Goal: Task Accomplishment & Management: Manage account settings

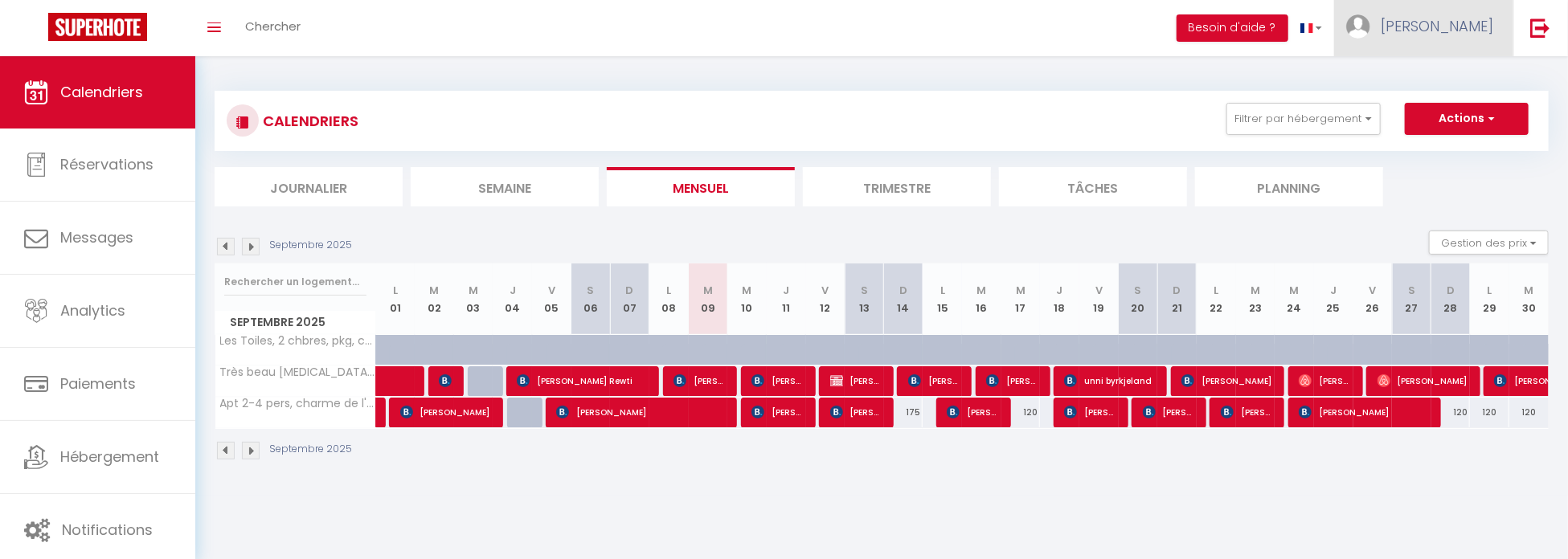
click at [1480, 34] on span "[PERSON_NAME]" at bounding box center [1437, 26] width 113 height 20
click at [1431, 85] on link "Paramètres" at bounding box center [1449, 80] width 119 height 27
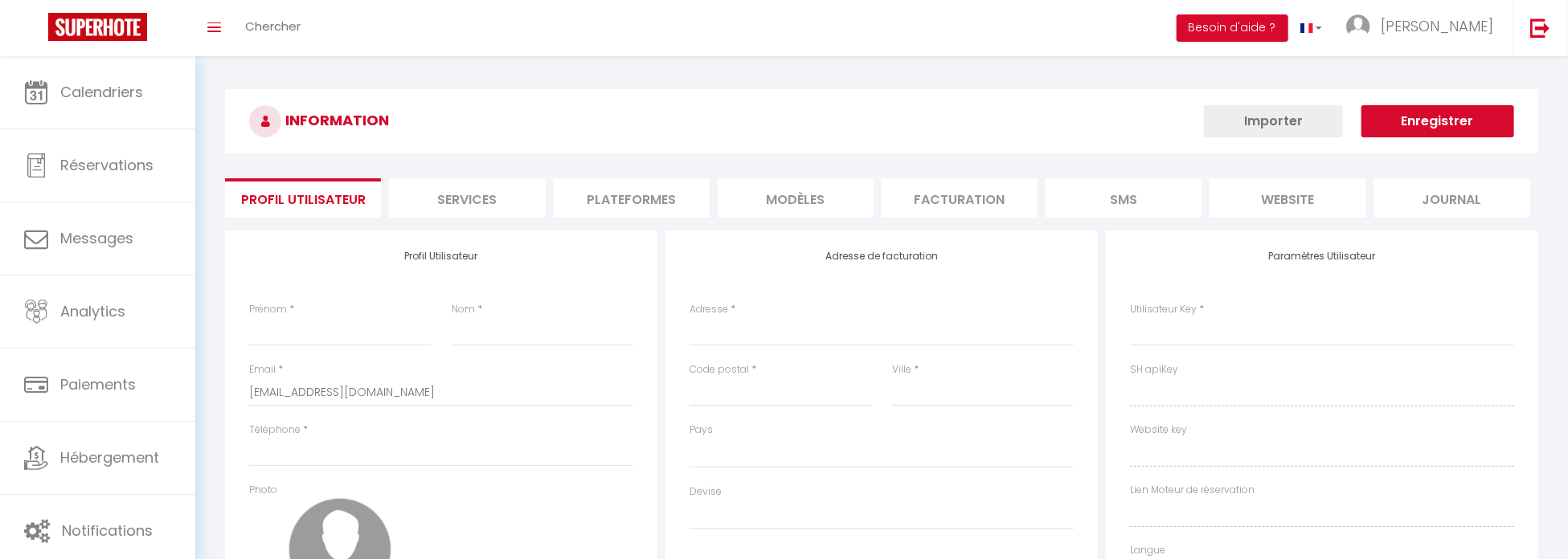
type input "[PERSON_NAME]"
type input "[PHONE_NUMBER]"
type input "[STREET_ADDRESS][PERSON_NAME]"
type input "74000"
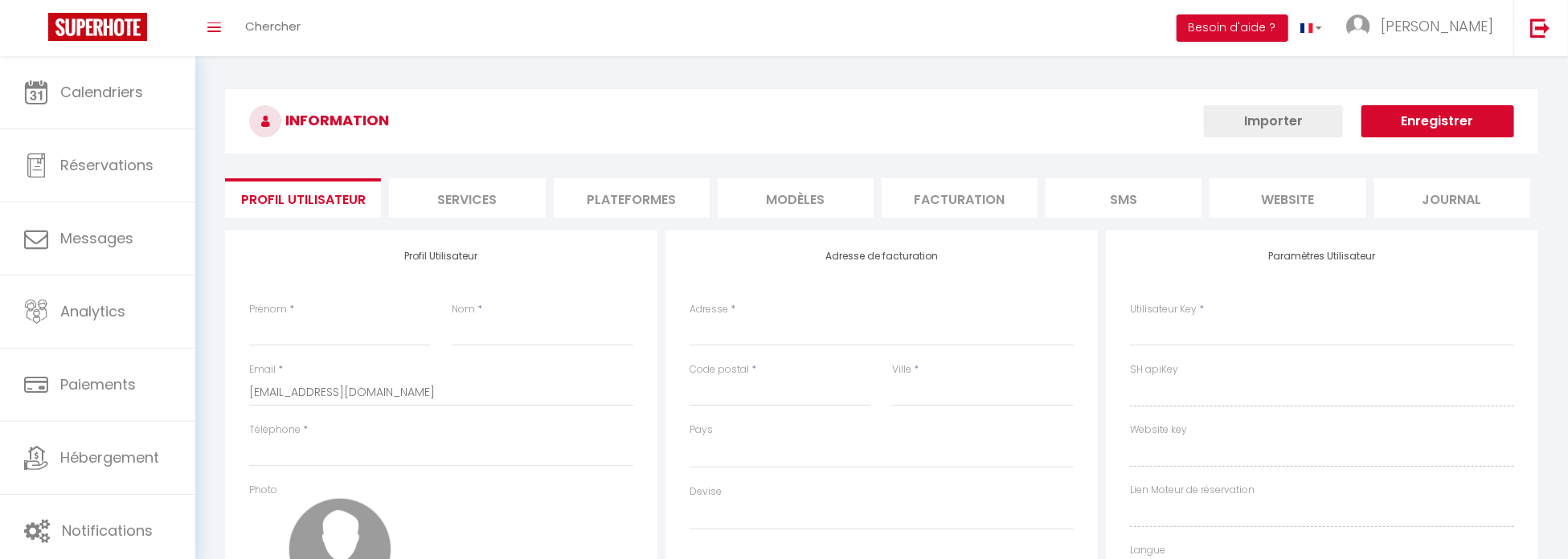
type input "Annecy"
type input "YjbXKo6rEA2Se1dZNGk4NzxBw"
type input "3ogcSK2ku4vFINduIaMGDq9vC"
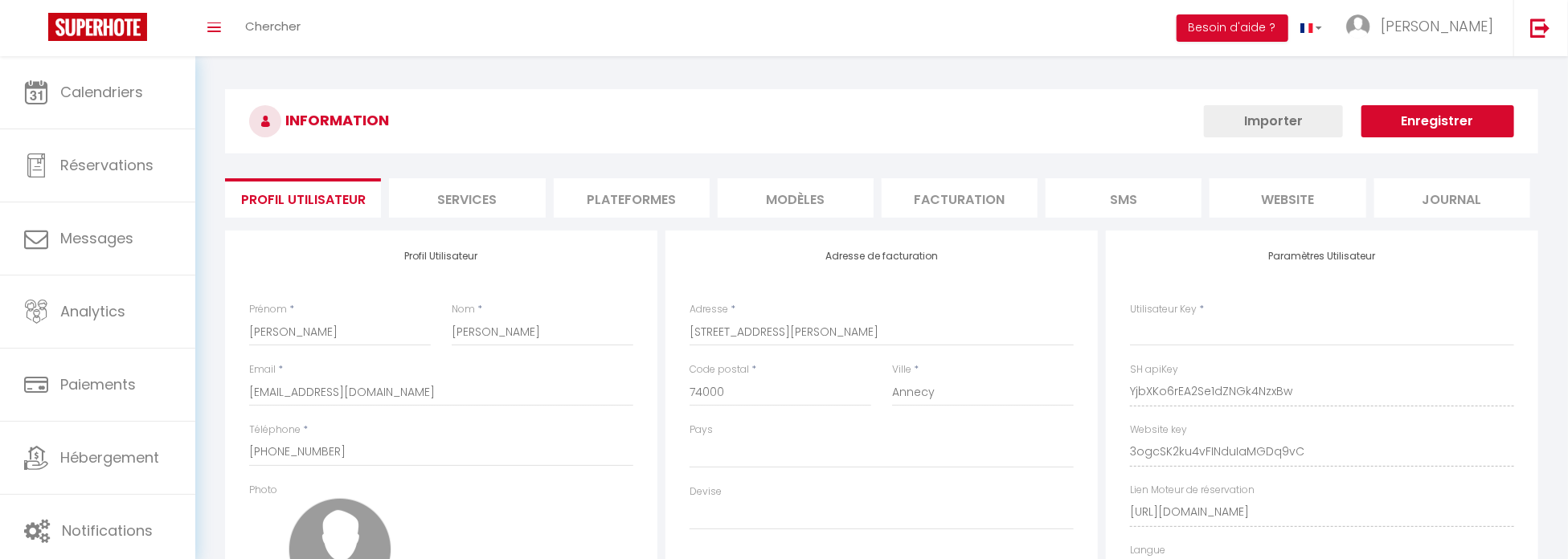
type input "YjbXKo6rEA2Se1dZNGk4NzxBw"
type input "3ogcSK2ku4vFINduIaMGDq9vC"
type input "[URL][DOMAIN_NAME]"
select select "28"
select select "fr"
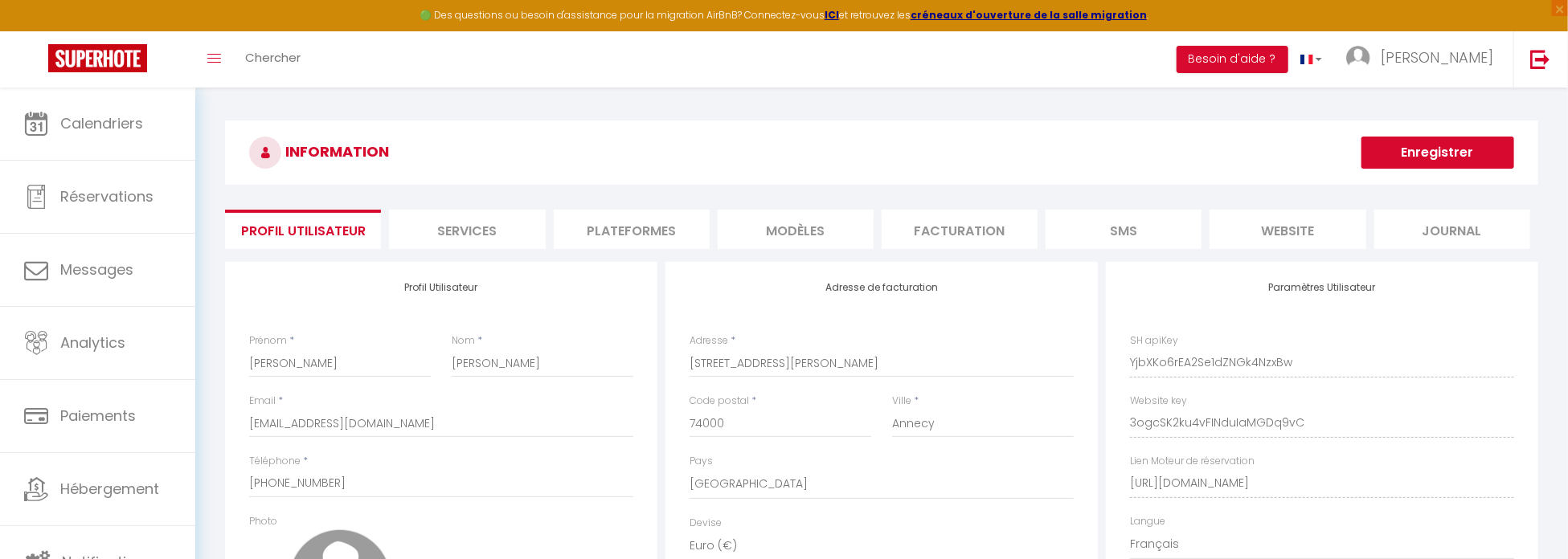
click at [619, 239] on li "Plateformes" at bounding box center [631, 229] width 156 height 39
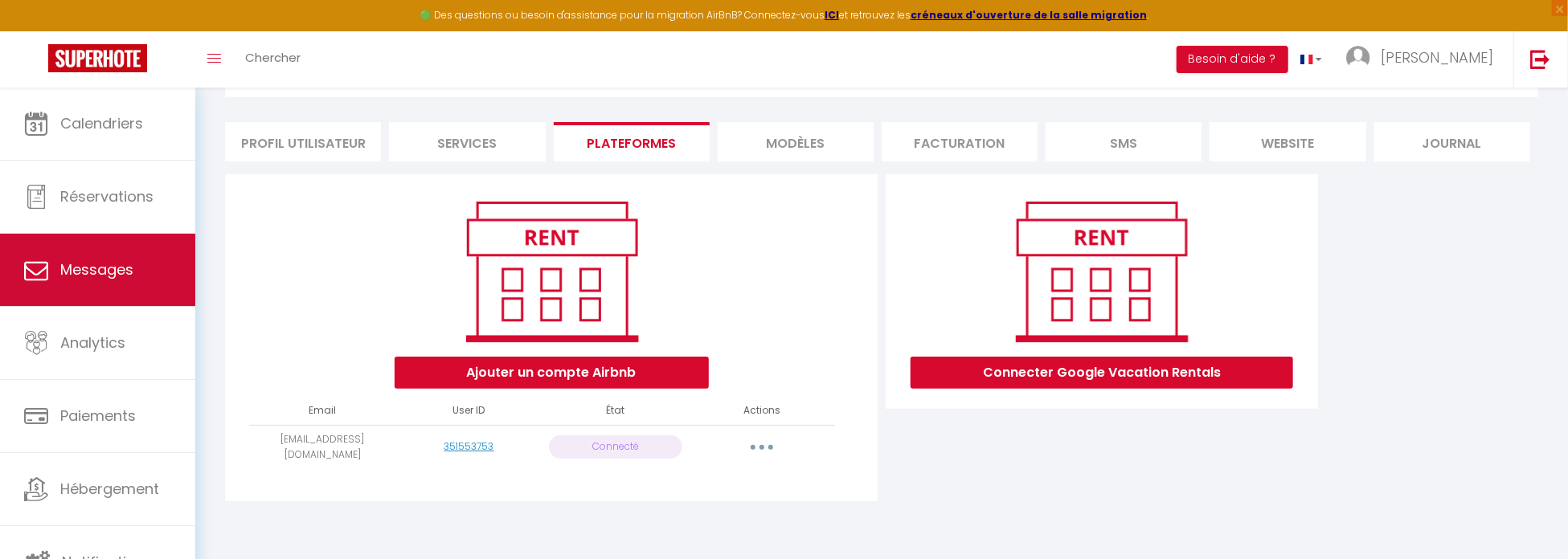
scroll to position [4, 0]
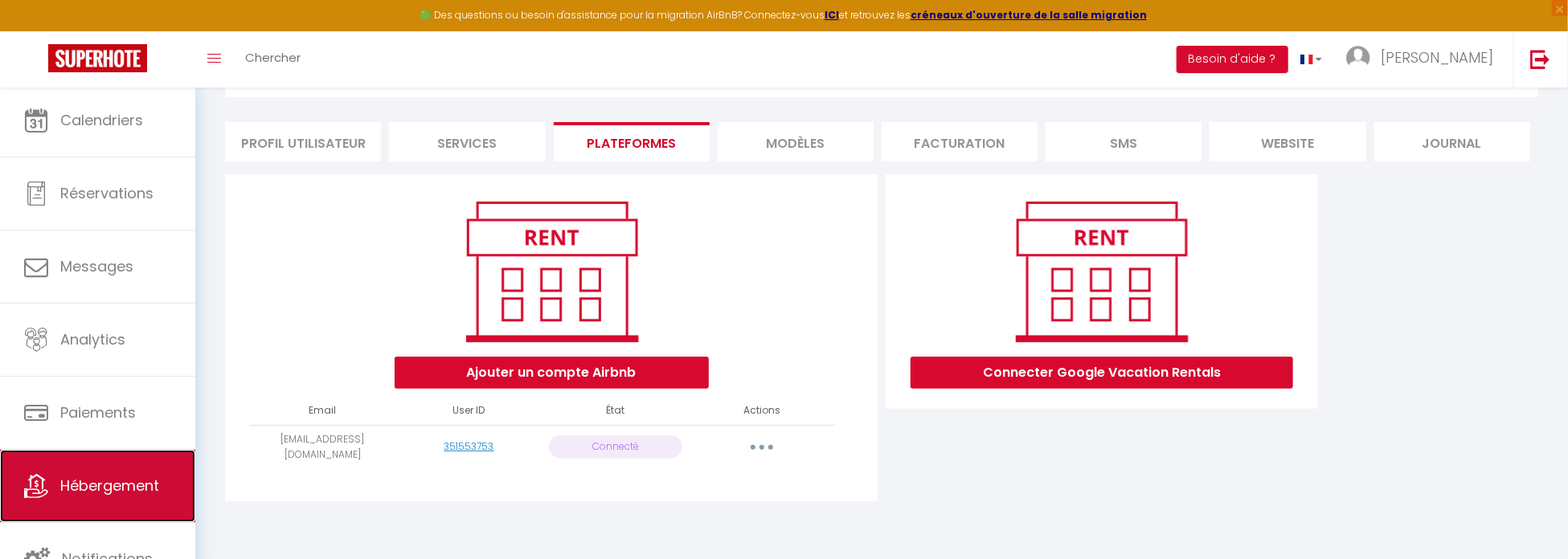
click at [106, 506] on link "Hébergement" at bounding box center [97, 486] width 196 height 73
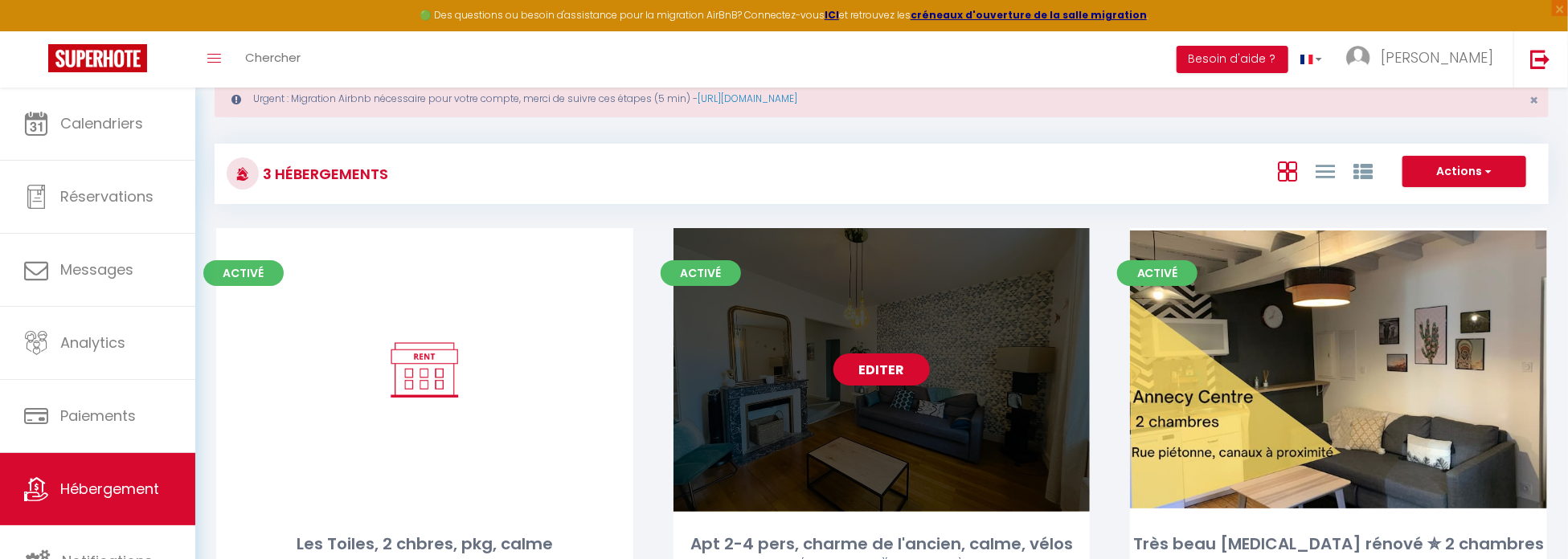
scroll to position [80, 0]
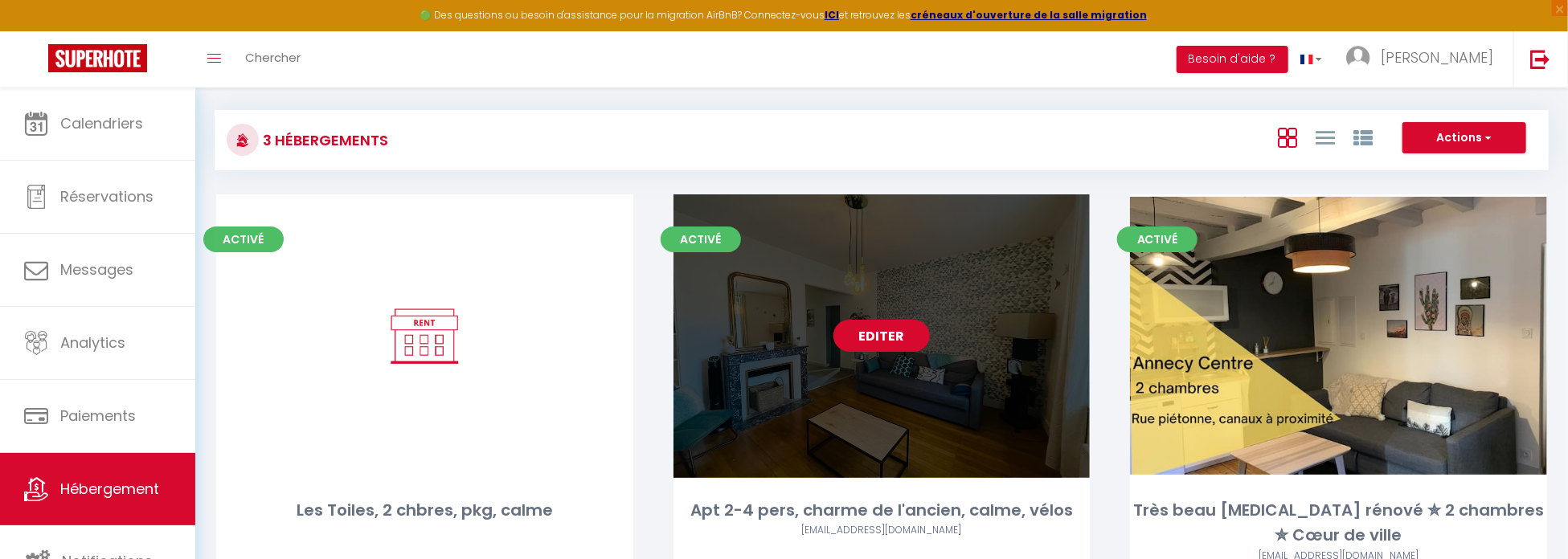
click at [887, 327] on link "Editer" at bounding box center [881, 335] width 96 height 32
click at [917, 338] on link "Editer" at bounding box center [881, 335] width 96 height 32
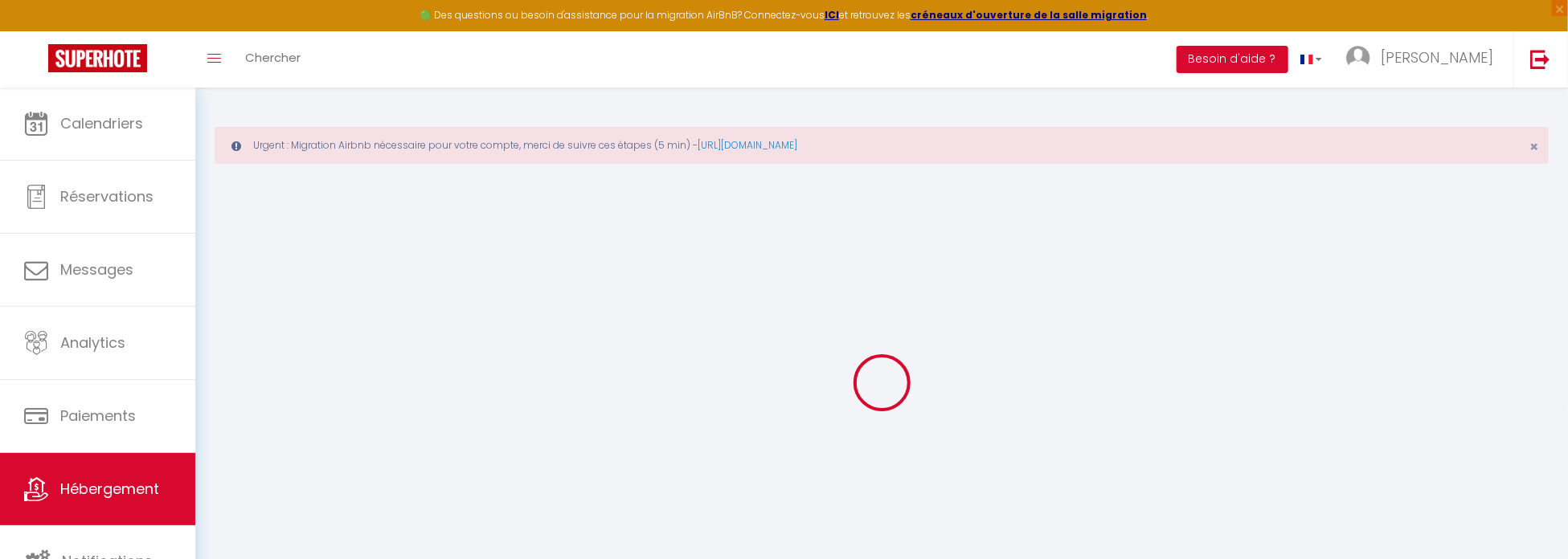
select select
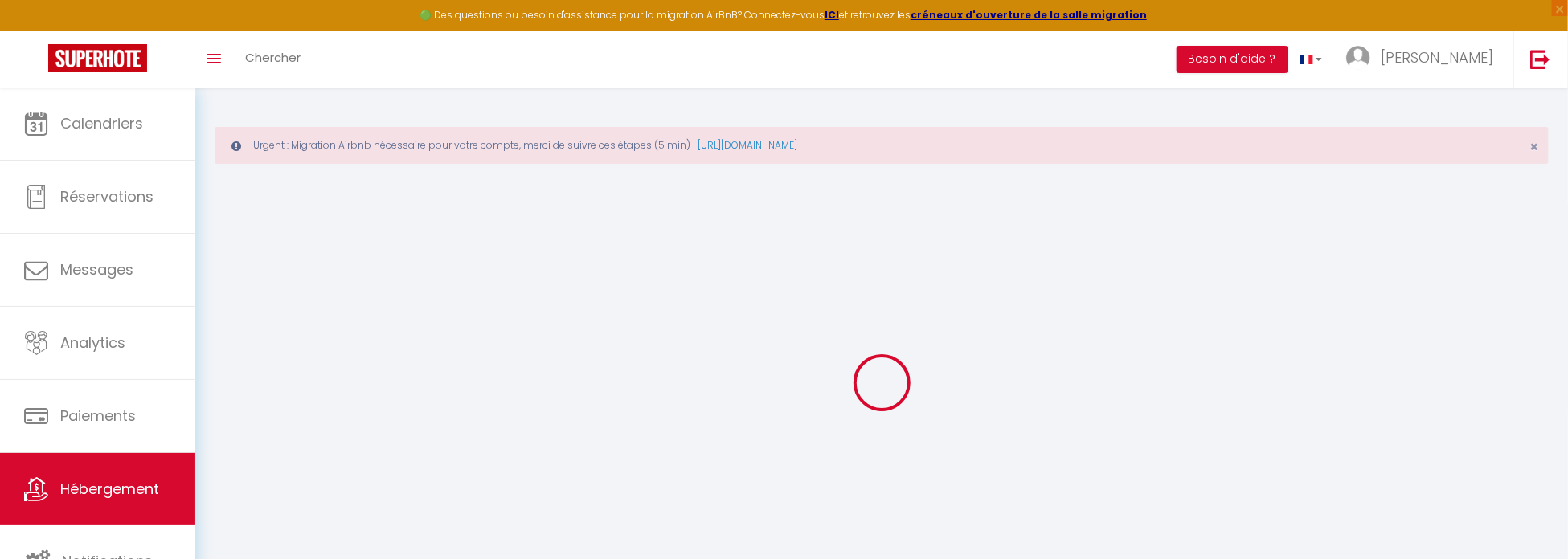
select select
checkbox input "false"
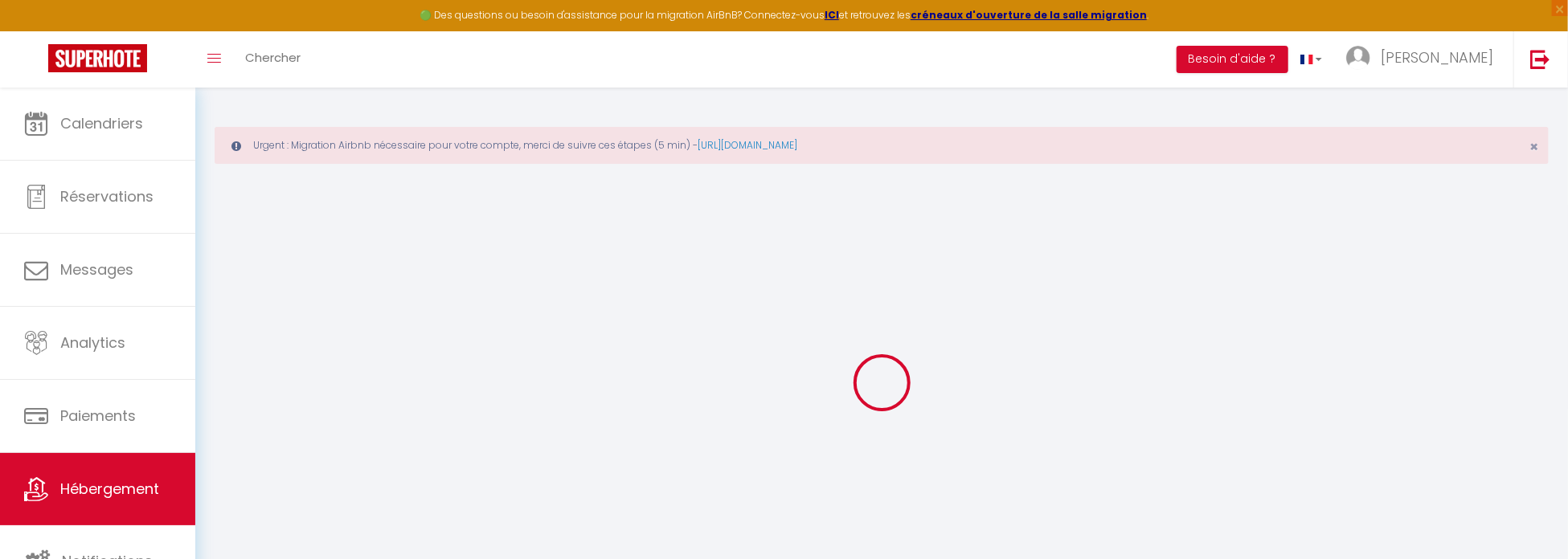
select select
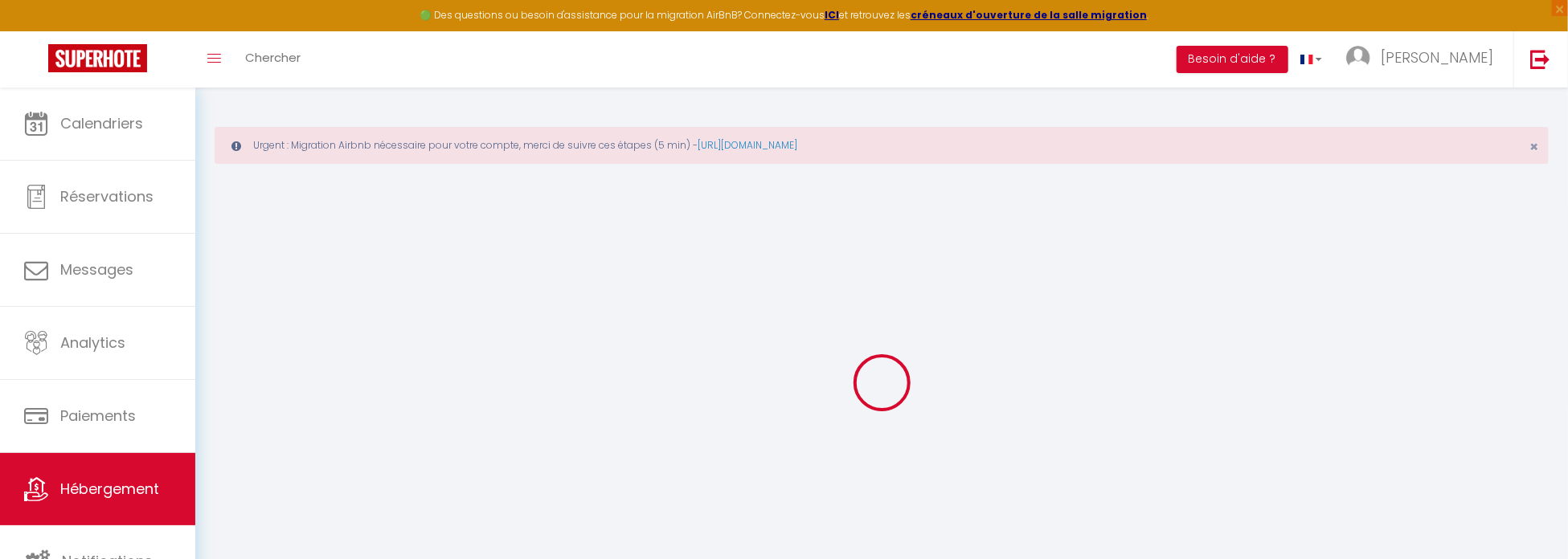
select select
checkbox input "false"
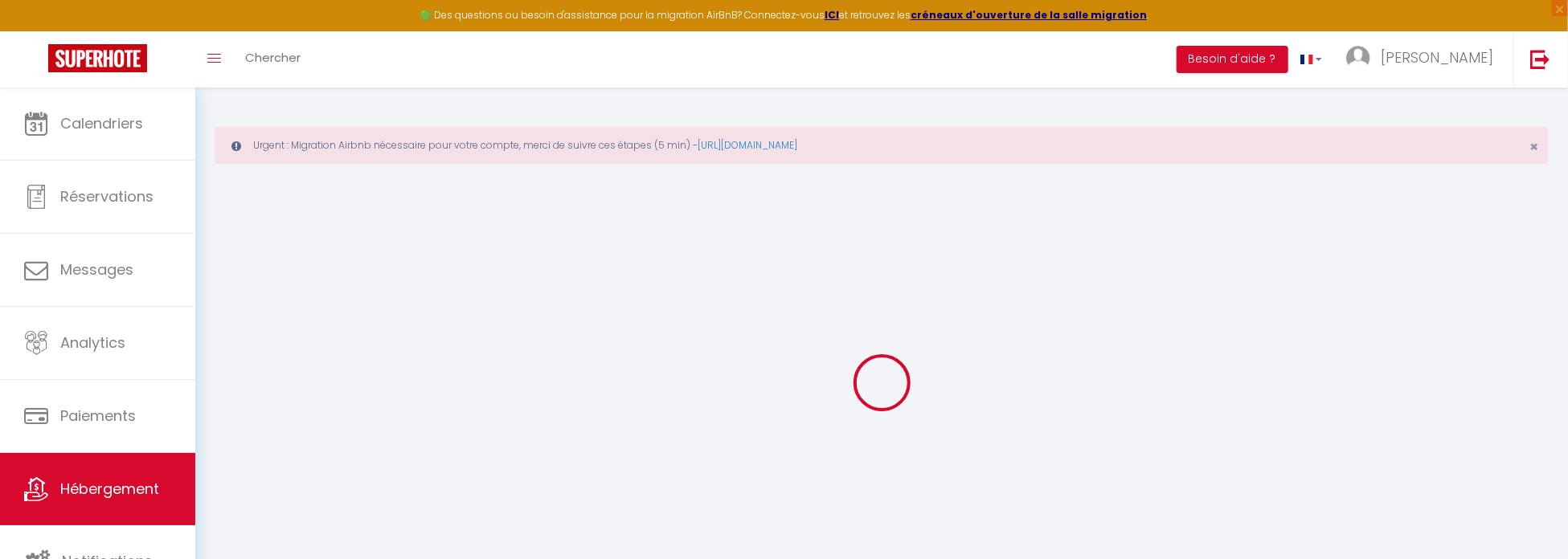
checkbox input "false"
select select
type input "Apt 2-4 pers, charme de l'ancien, calme, vélos"
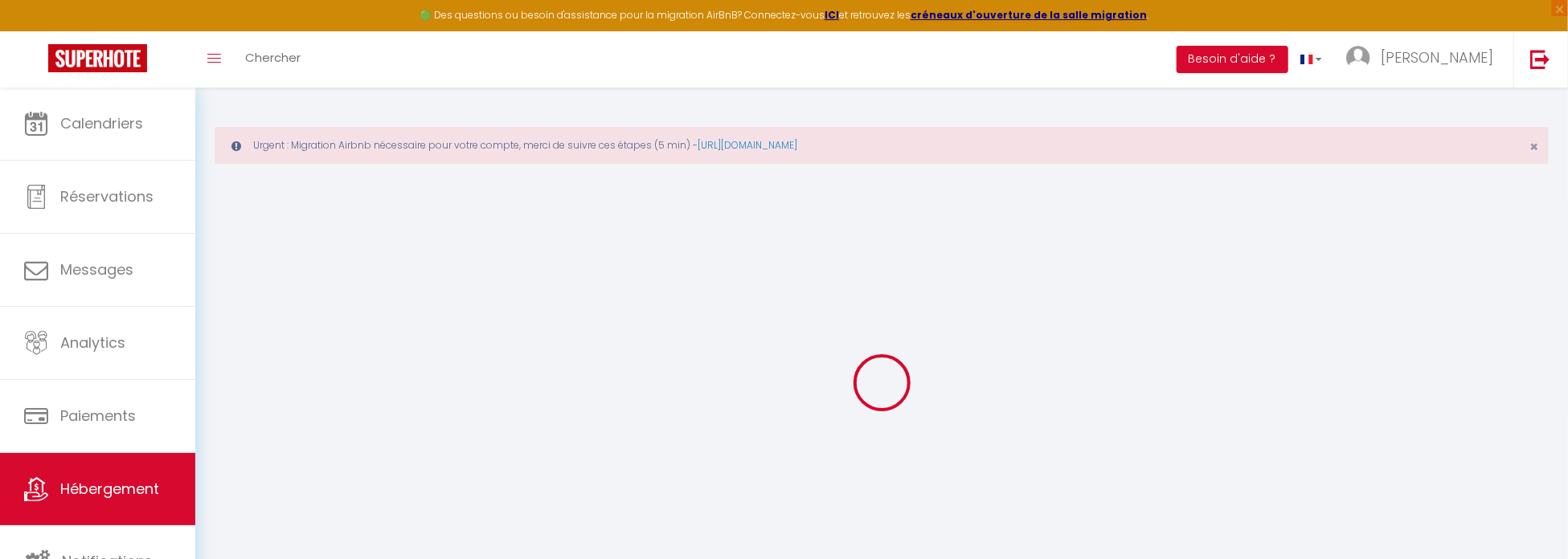
type input "Mélanie & Mickael"
type input "[PERSON_NAME]"
type input "4 rue de Rumilly"
type input "74000"
type input "Annecy"
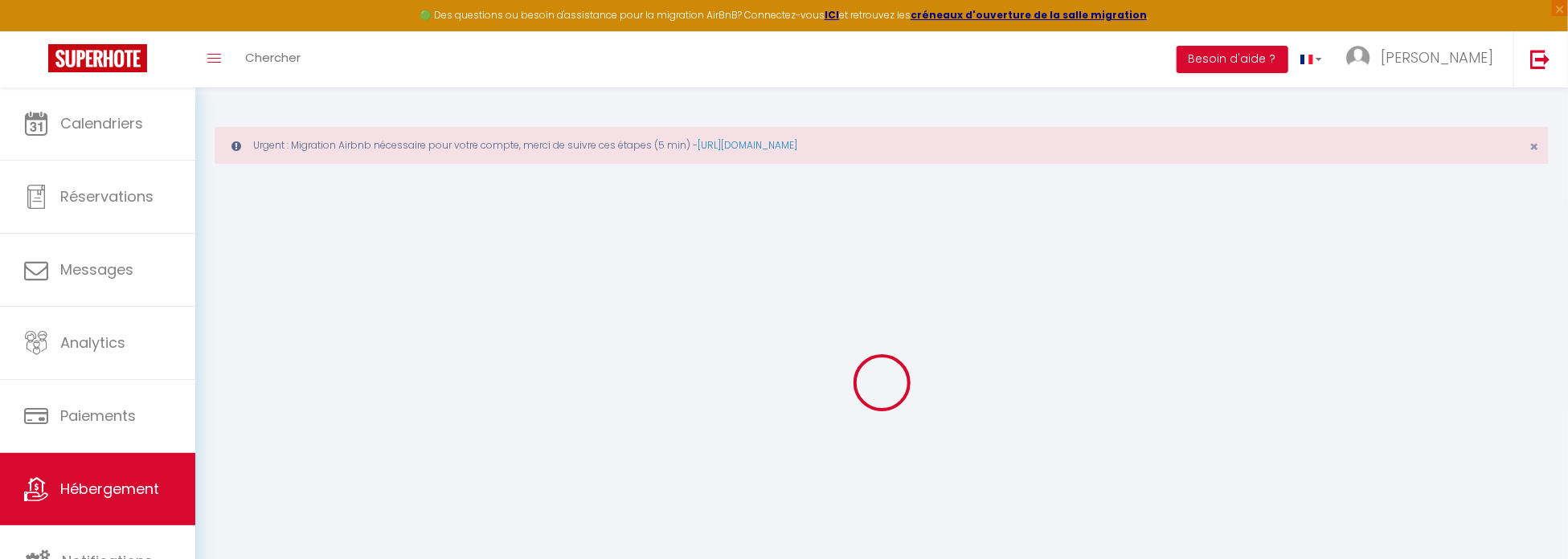
type input "80"
type input "10"
type input "40"
type input "5"
type input "0"
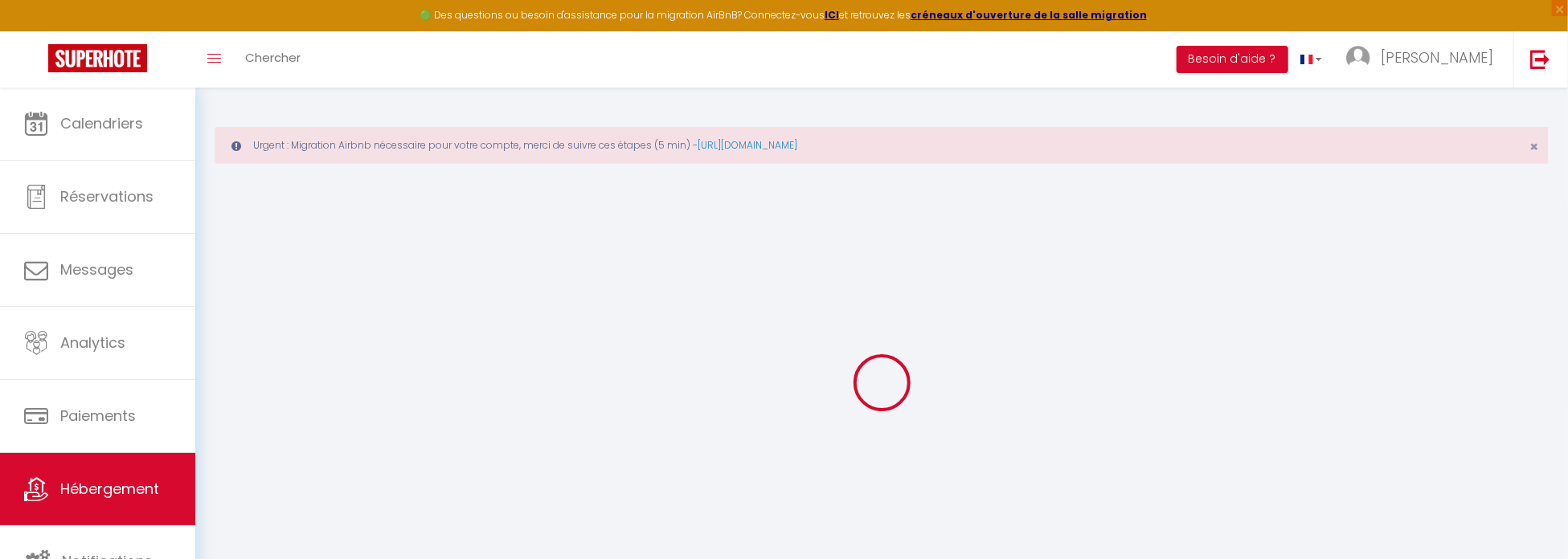
type input "400"
select select
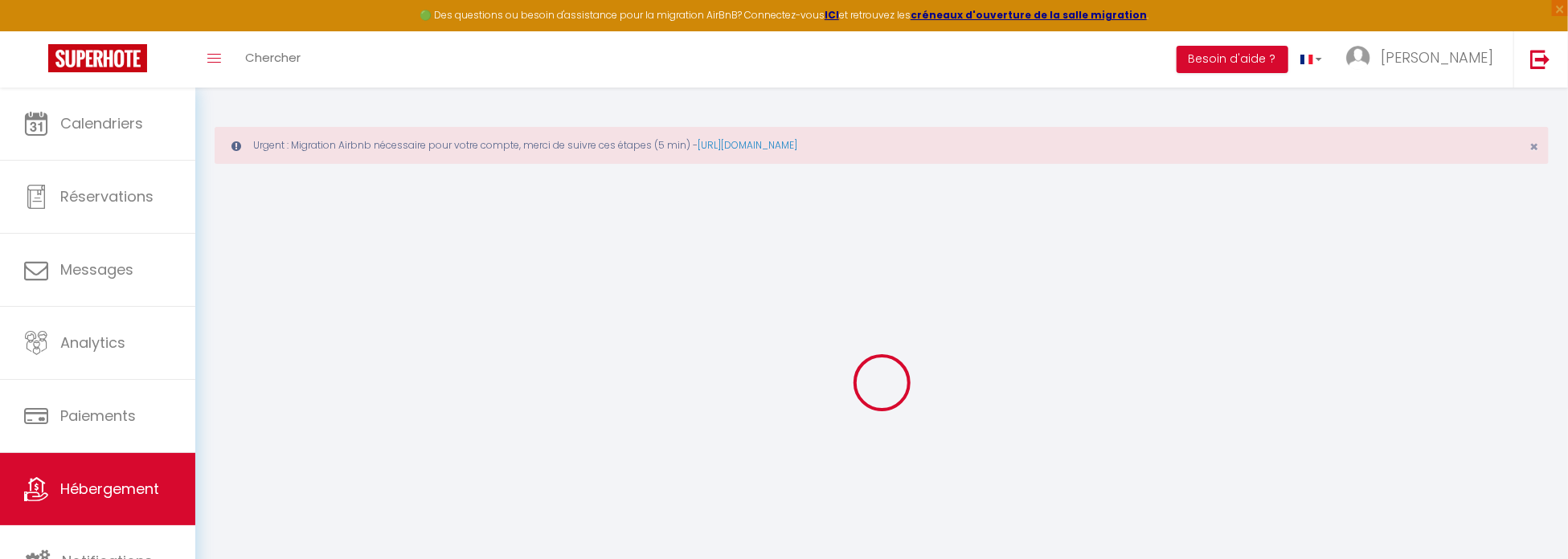
select select
type input "4 rue de Rumilly"
type input "74000"
type input "Annecy"
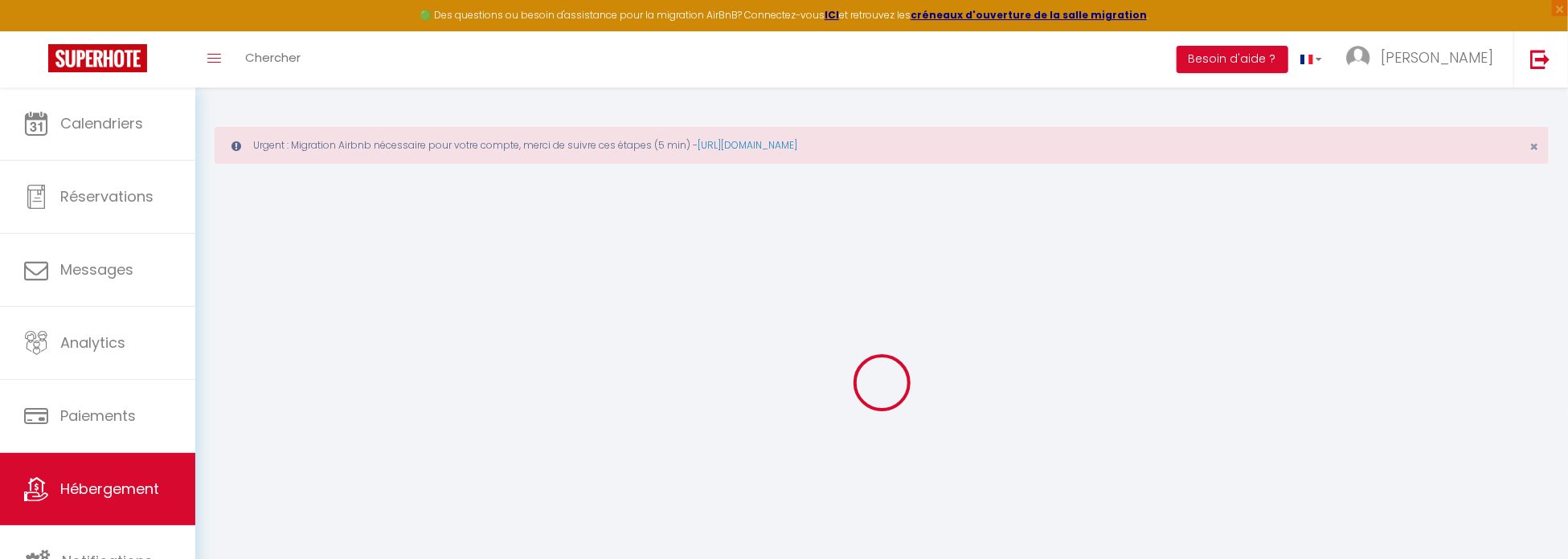
type input "[EMAIL_ADDRESS][DOMAIN_NAME]"
select select "1948"
checkbox input "false"
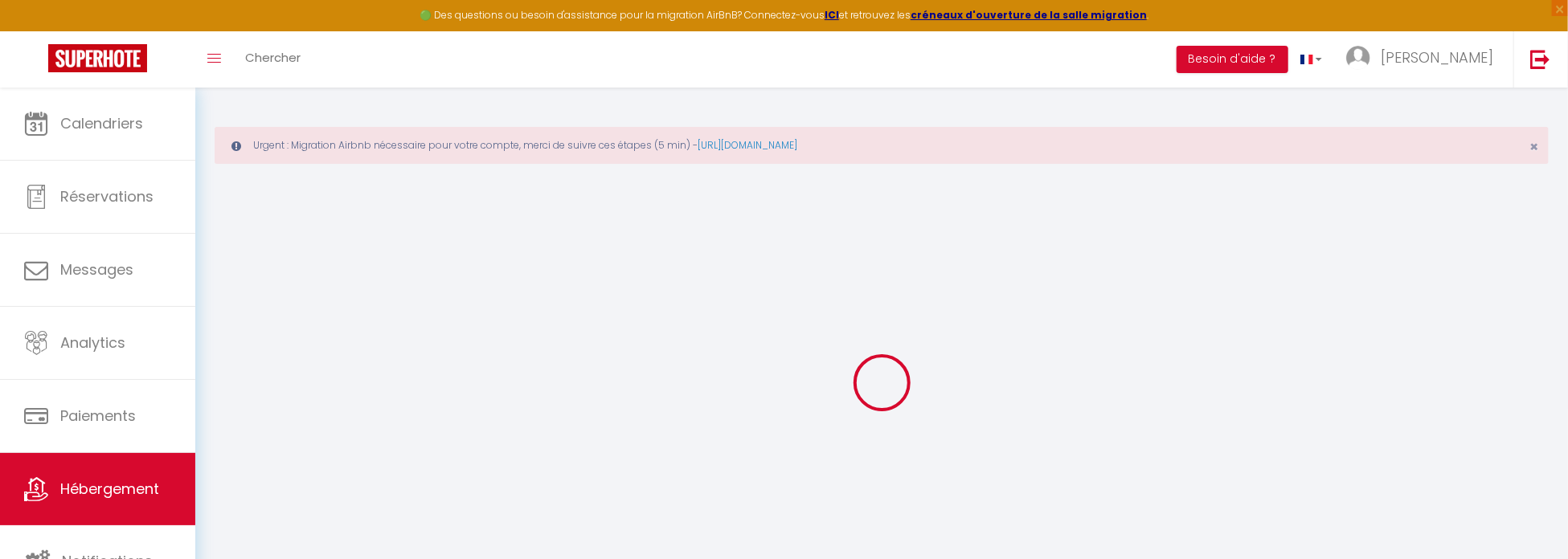
checkbox input "false"
radio input "true"
type input "0"
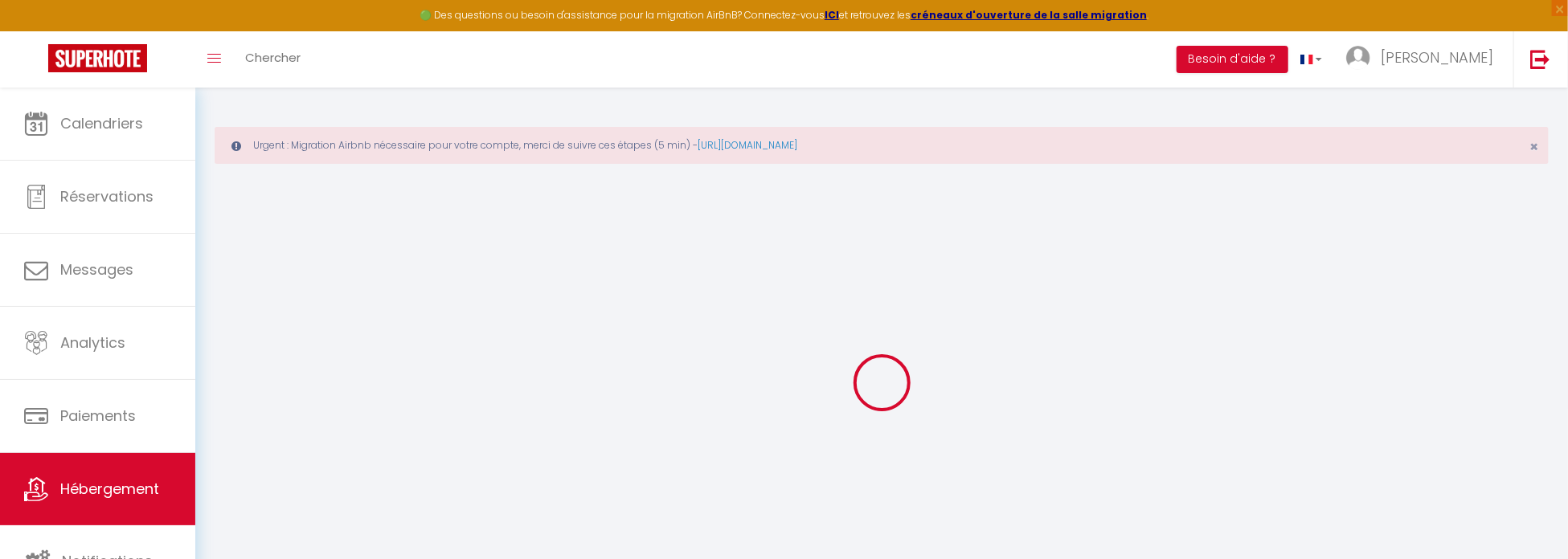
type input "0"
select select
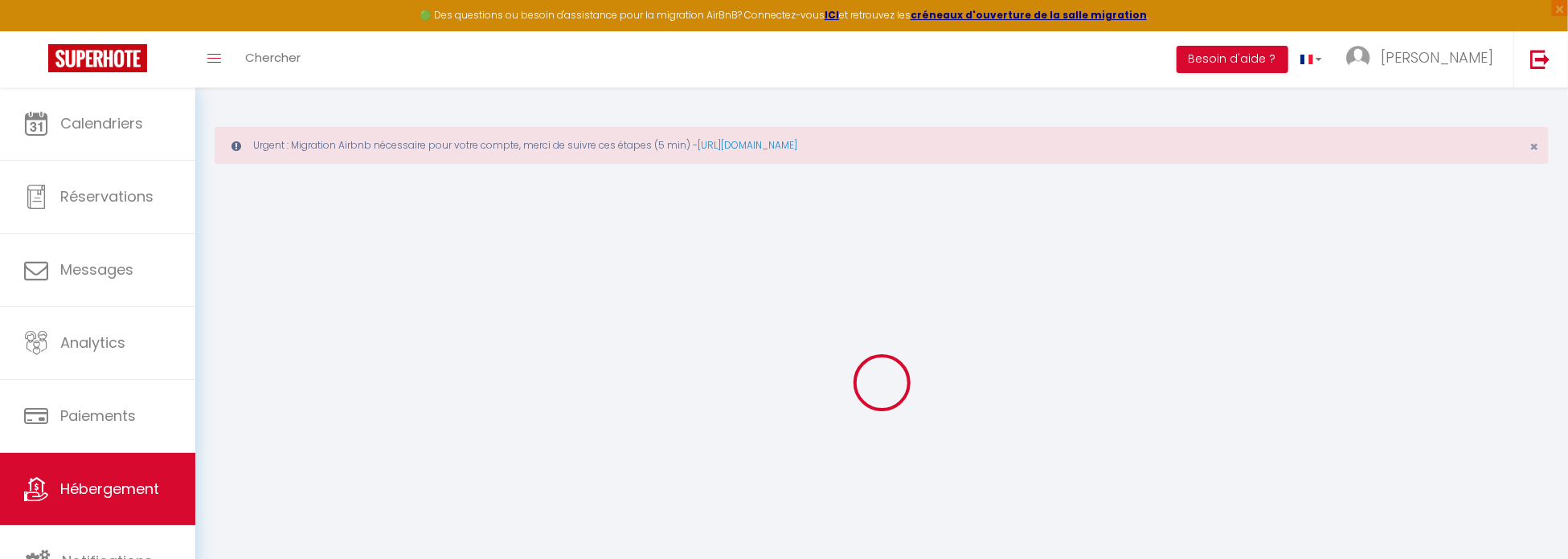
select select
checkbox input "false"
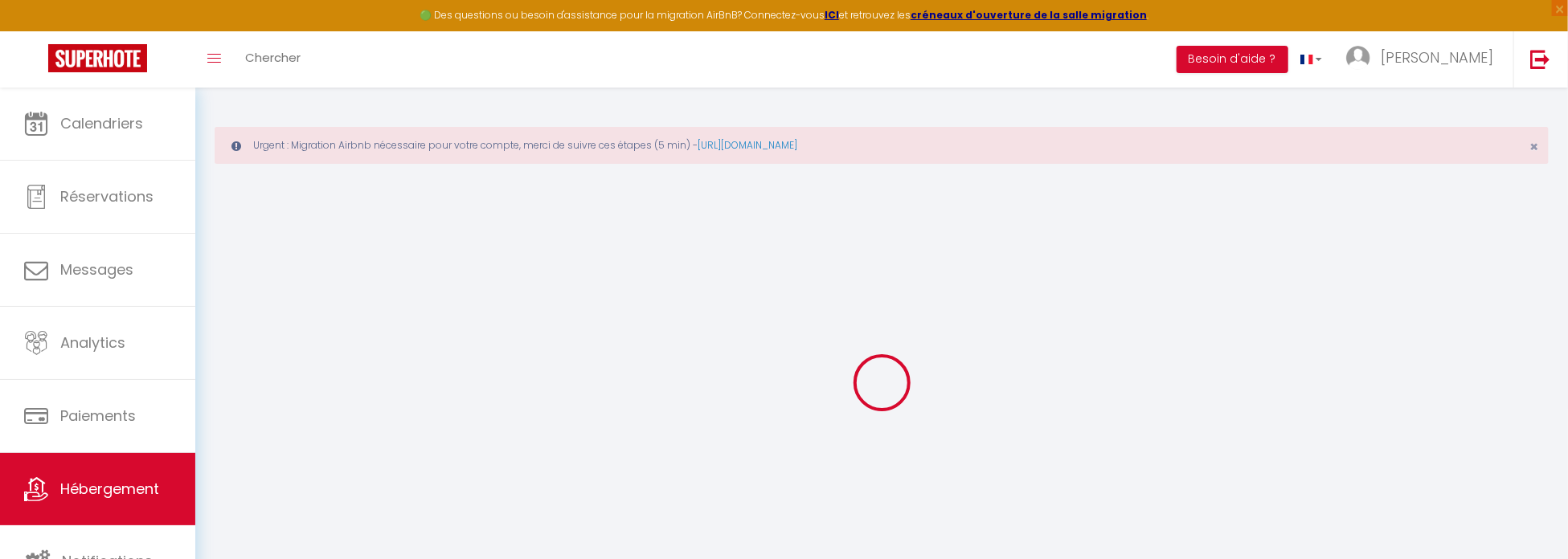
checkbox input "false"
select select
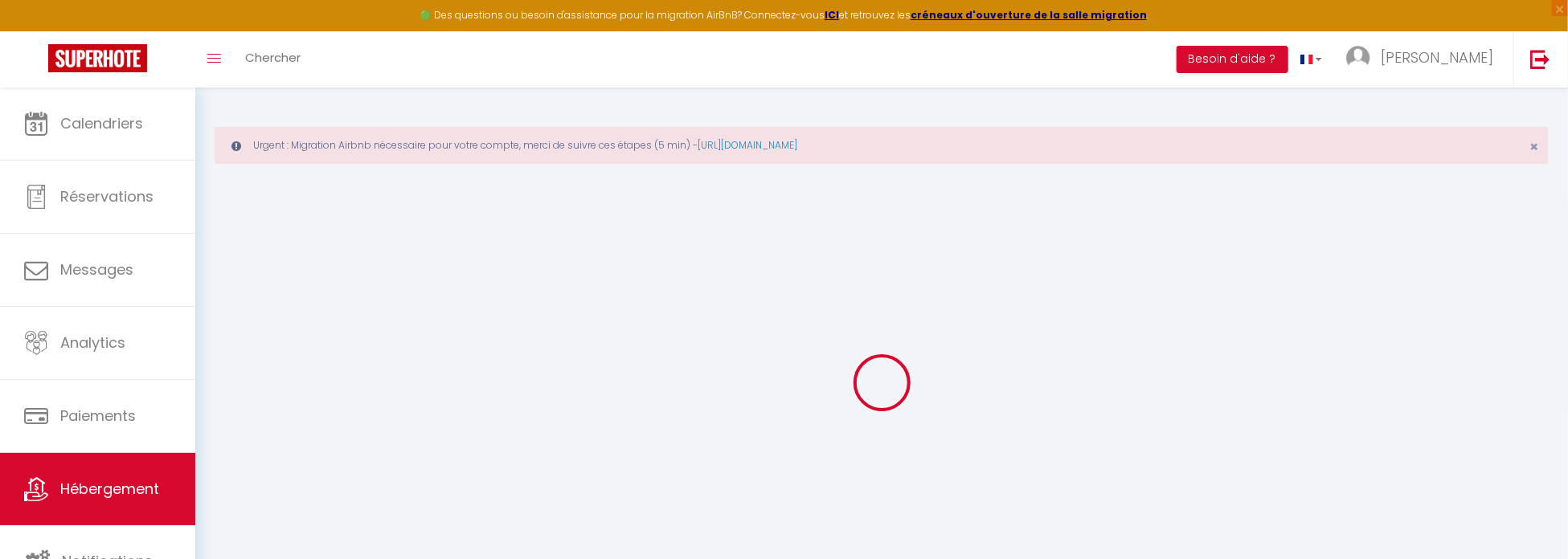
select select
checkbox input "false"
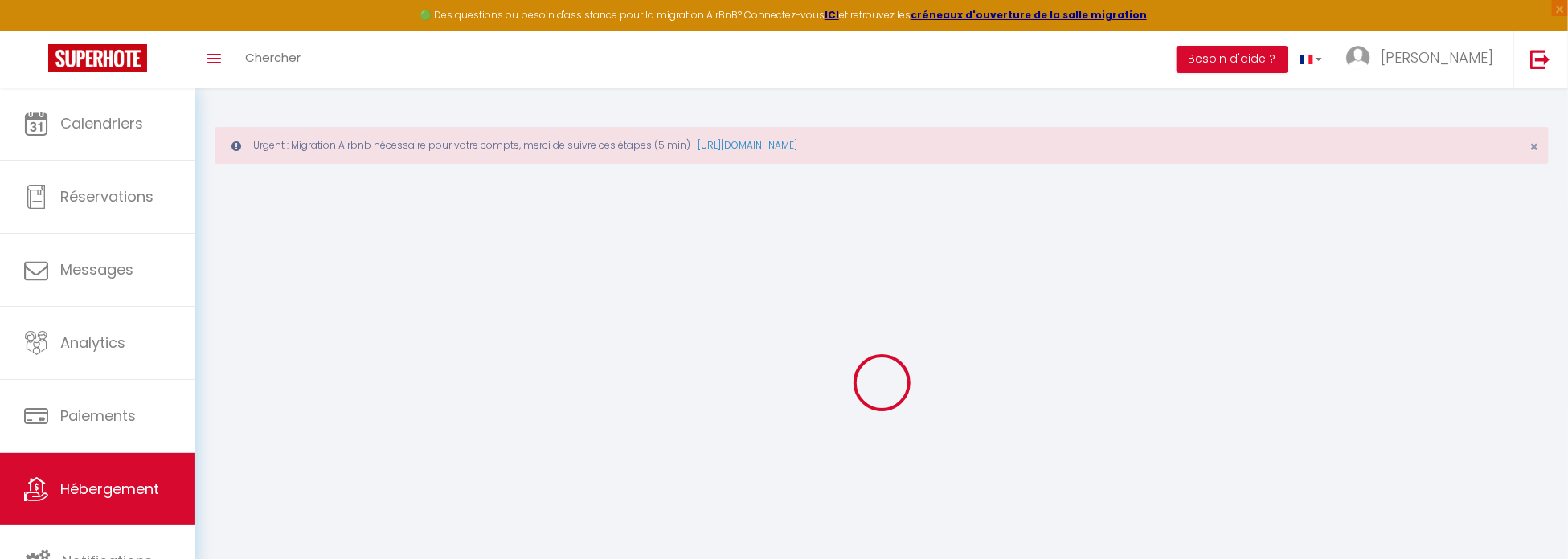
checkbox input "false"
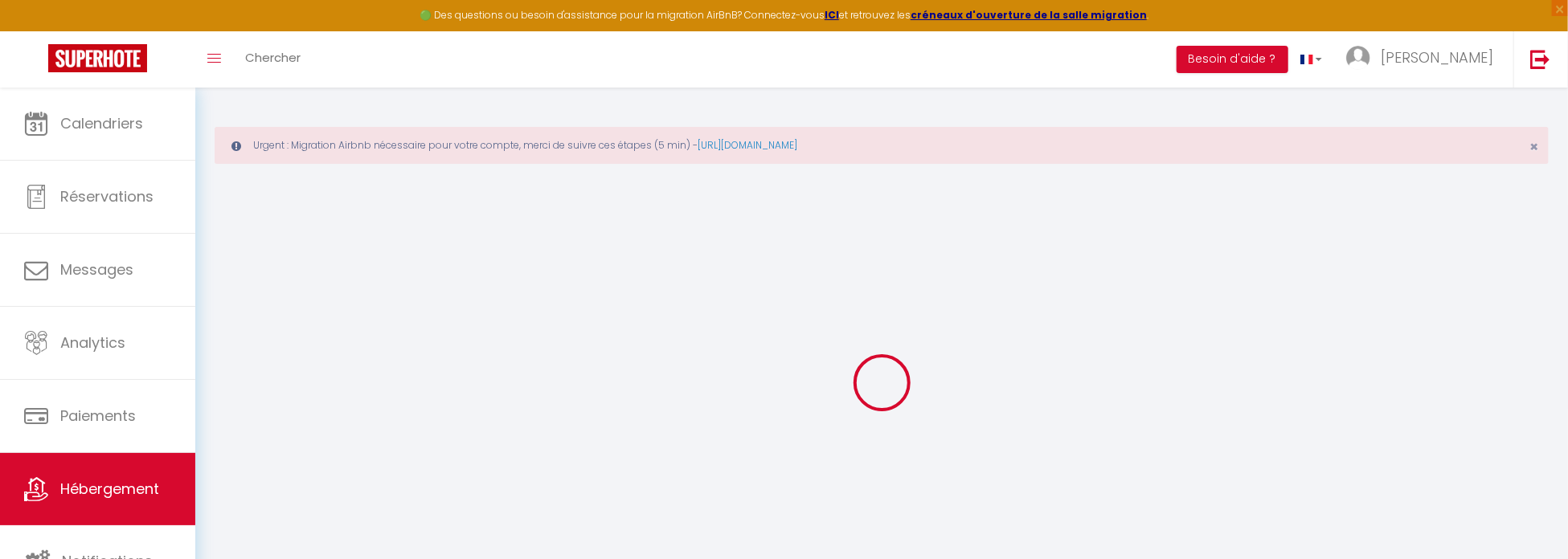
select select "15:00"
select select "23:45"
select select "11:00"
select select "30"
select select "120"
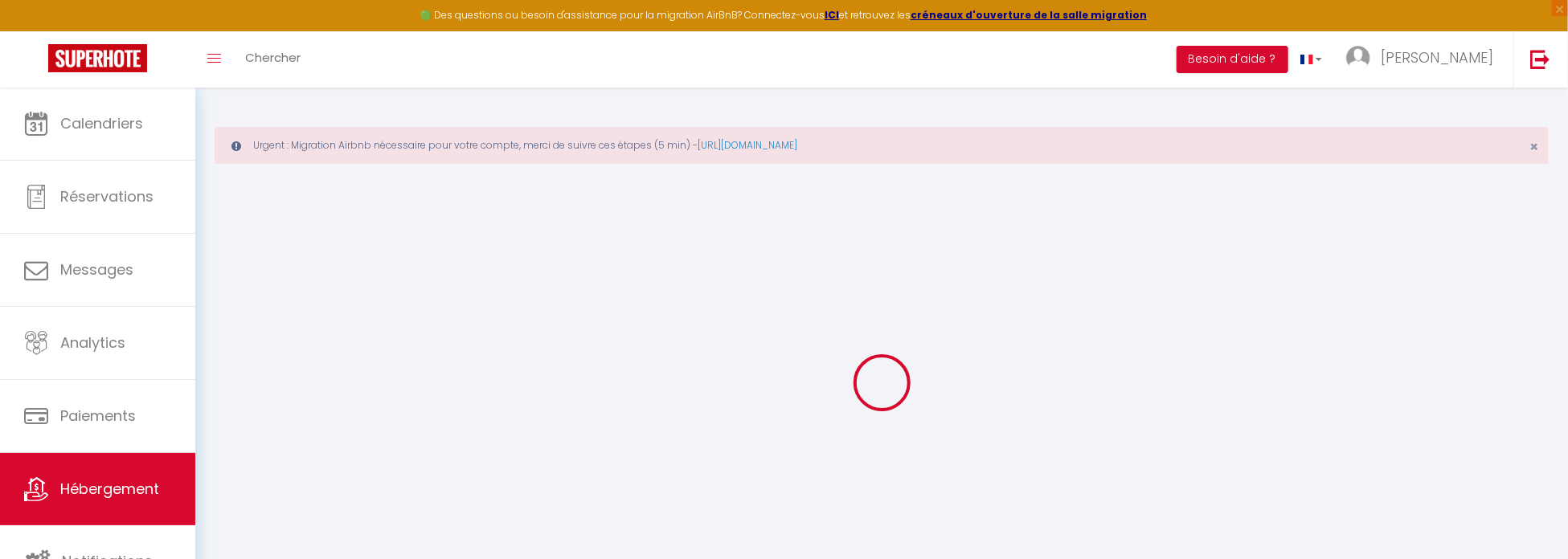
select select "11:00"
checkbox input "false"
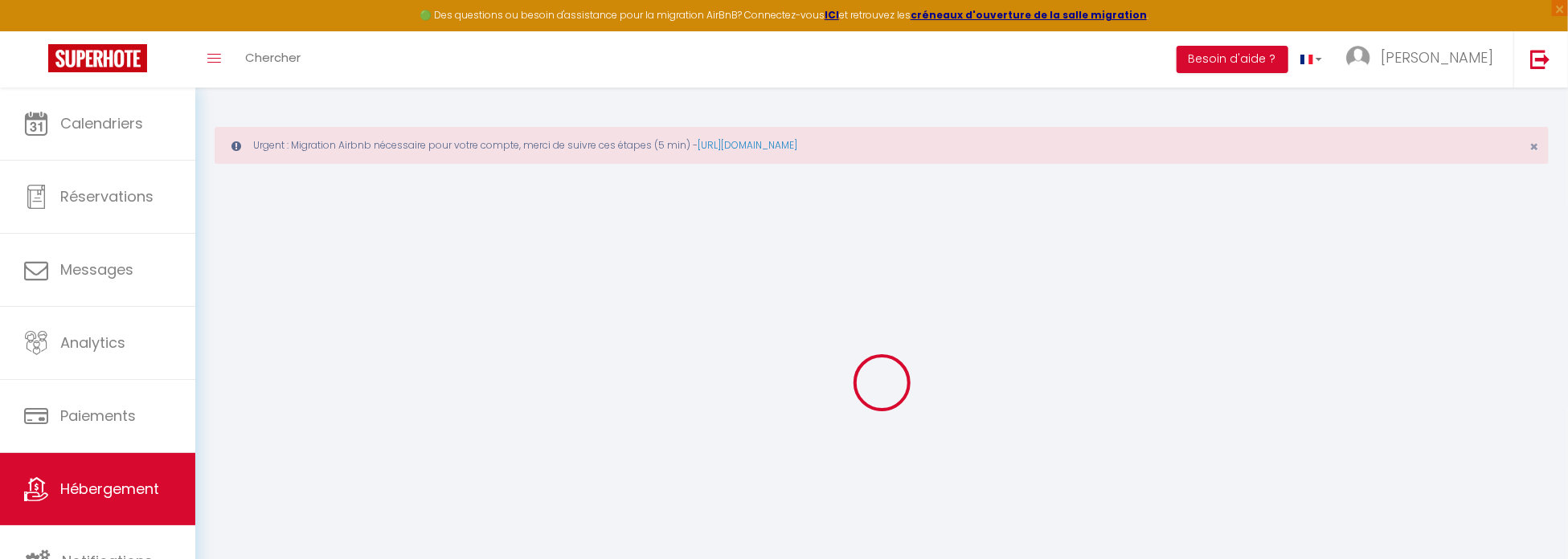
checkbox input "false"
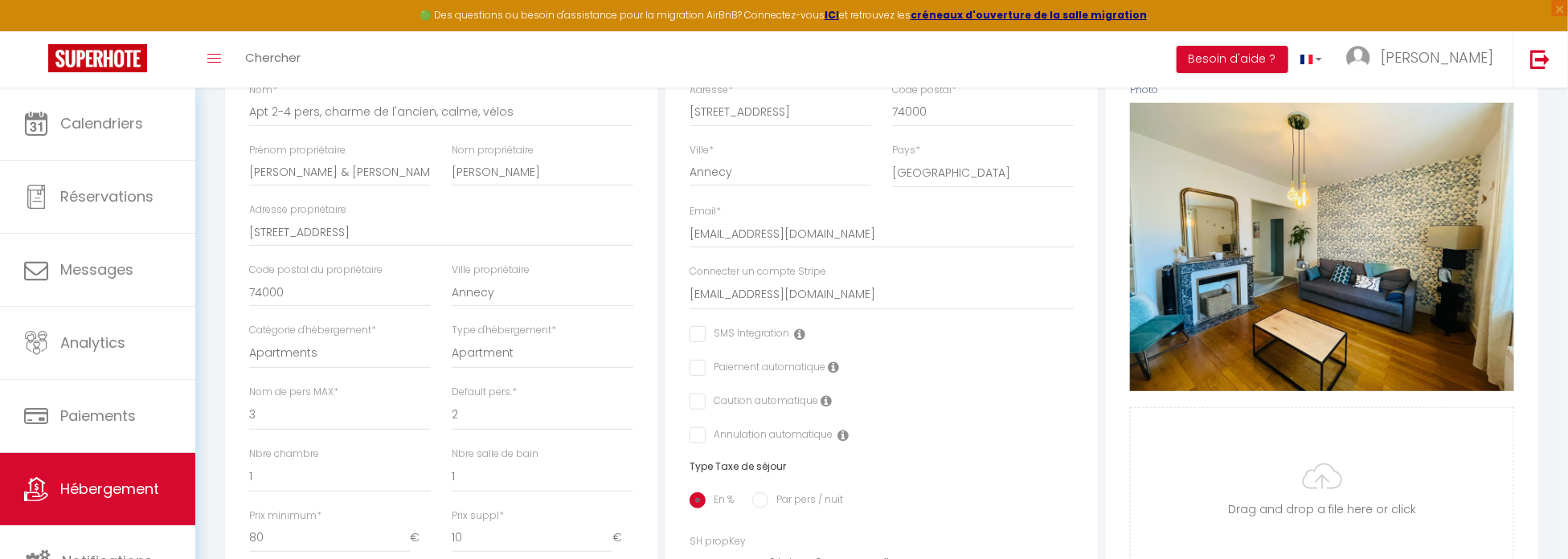
scroll to position [211, 0]
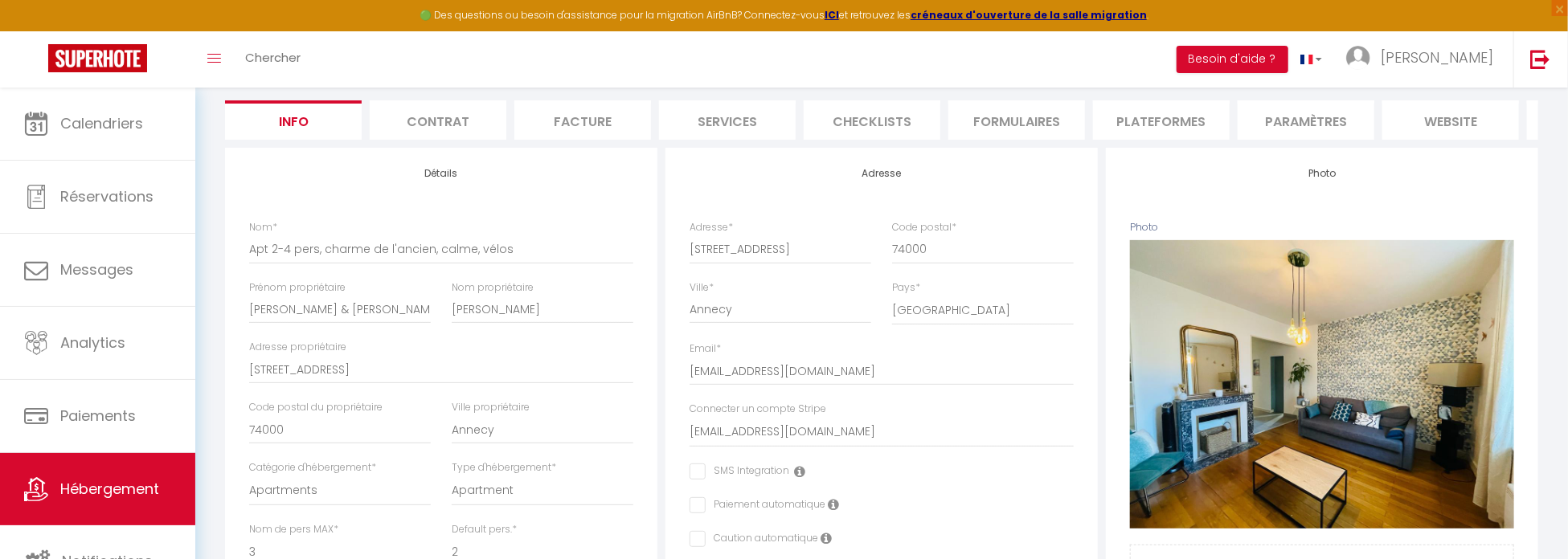
click at [1150, 133] on li "Plateformes" at bounding box center [1161, 119] width 136 height 39
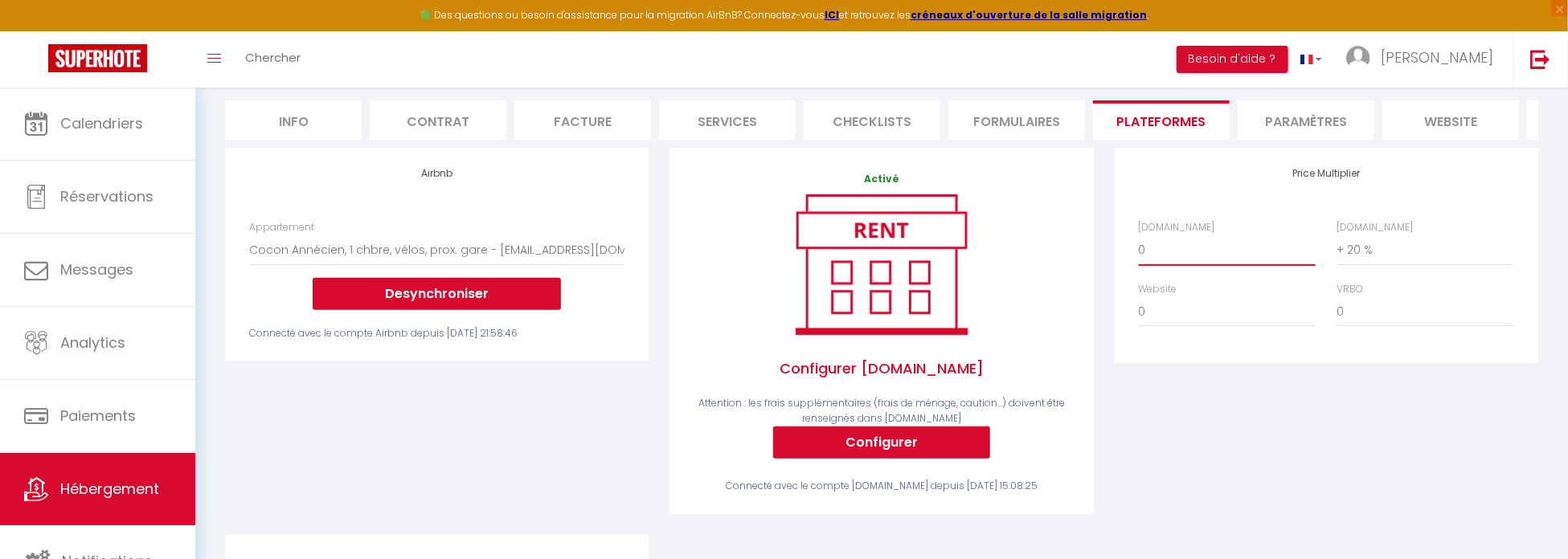
click at [1187, 265] on select "0 + 1 % + 2 % + 3 % + 4 % + 5 % + 6 % + 7 % + 8 % + 9 %" at bounding box center [1227, 250] width 176 height 31
select select "+ 17 %"
click at [1139, 245] on select "0 + 1 % + 2 % + 3 % + 4 % + 5 % + 6 % + 7 % + 8 % + 9 %" at bounding box center [1227, 250] width 176 height 31
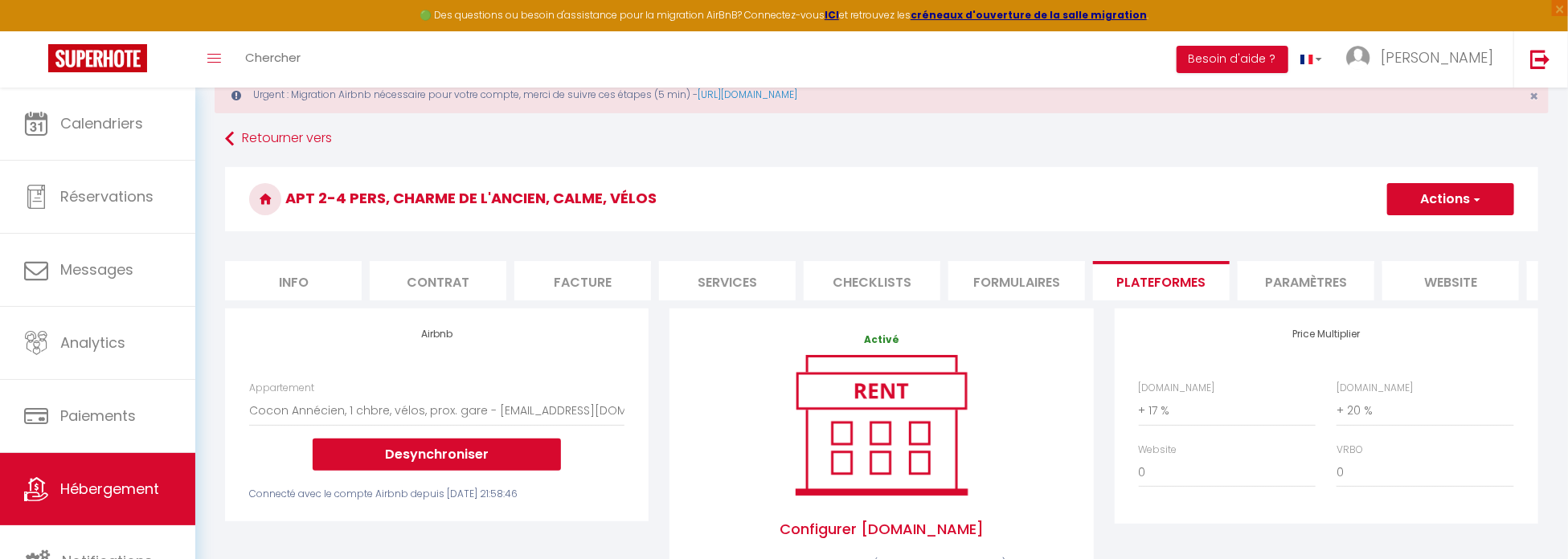
click at [1461, 199] on button "Actions" at bounding box center [1451, 198] width 127 height 32
click at [1443, 234] on link "Enregistrer" at bounding box center [1450, 235] width 127 height 21
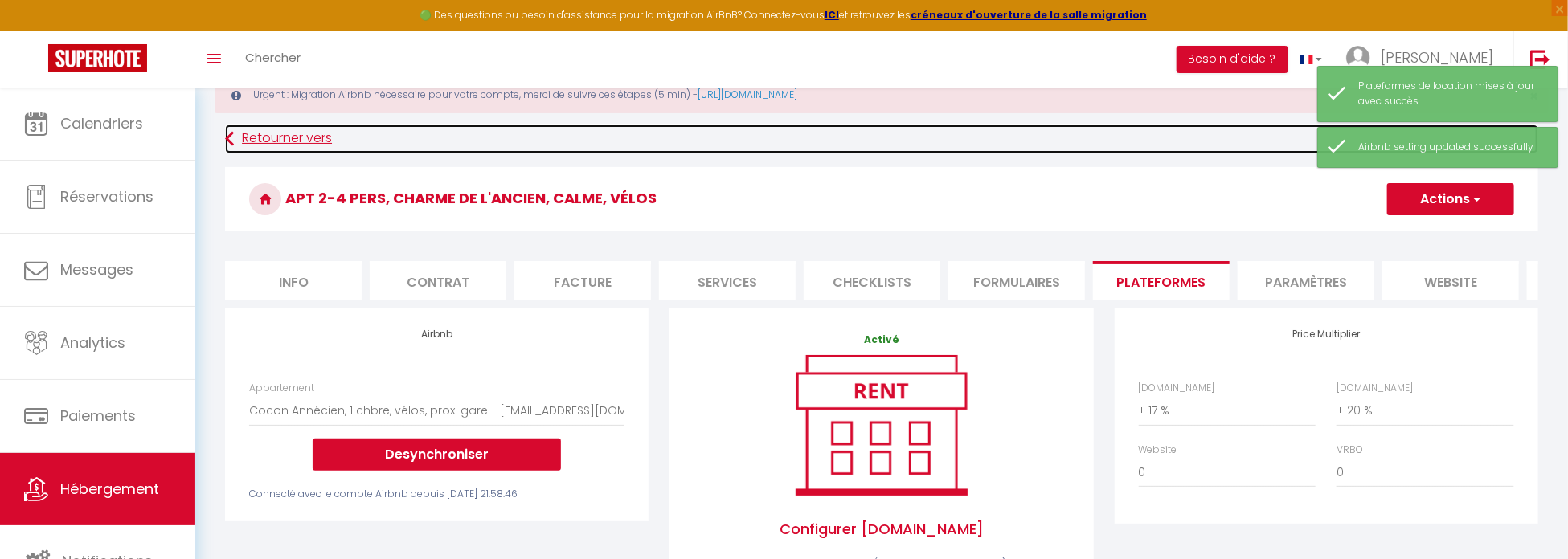
click at [238, 136] on link "Retourner vers" at bounding box center [881, 139] width 1313 height 29
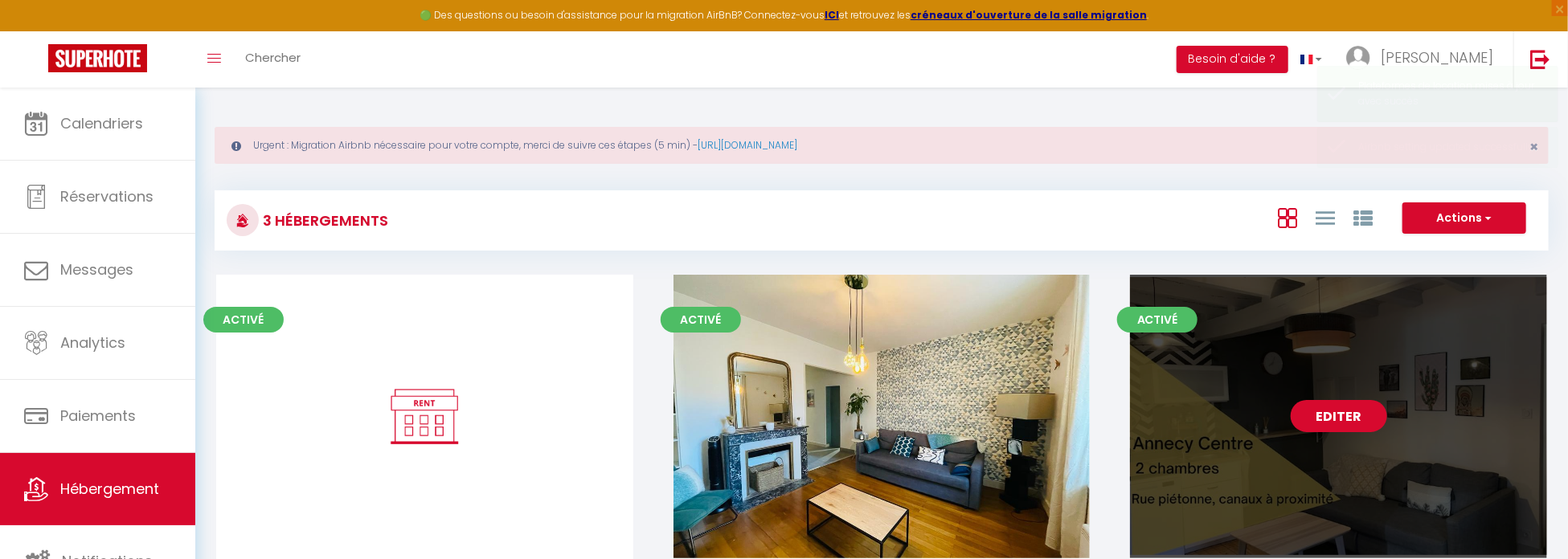
click at [1364, 413] on link "Editer" at bounding box center [1339, 415] width 96 height 32
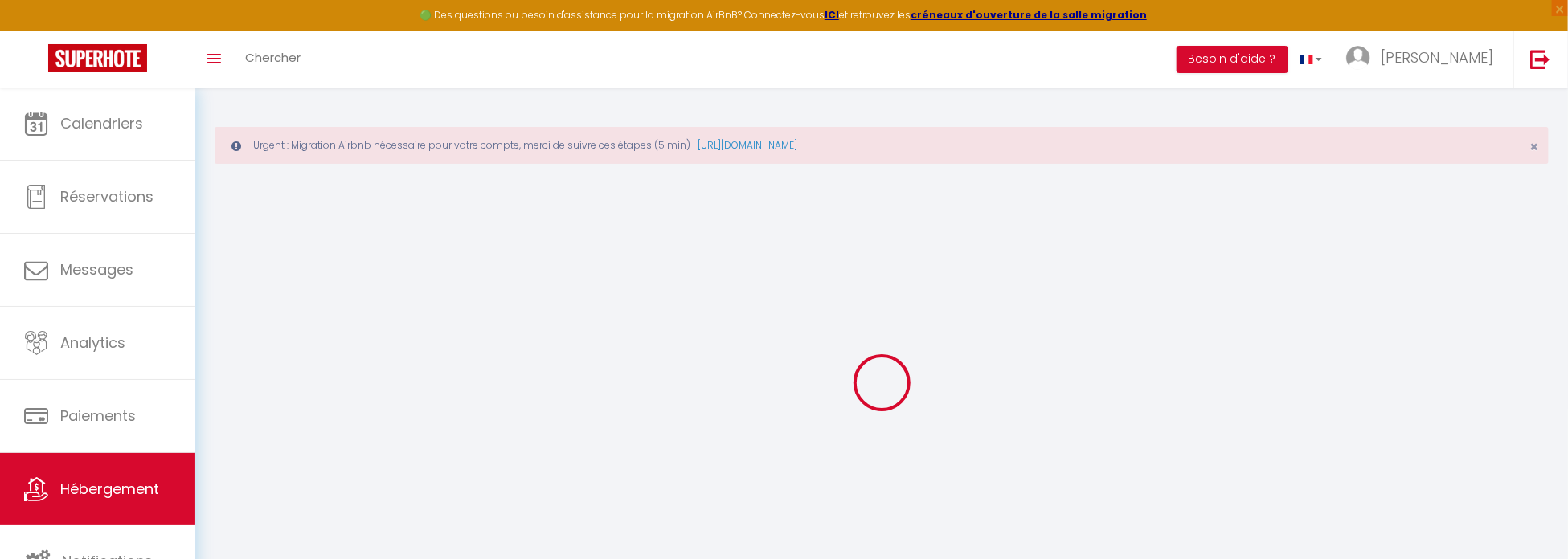
select select "1463-43911848"
select select "- 10 %"
select select "+ 20 %"
checkbox input "false"
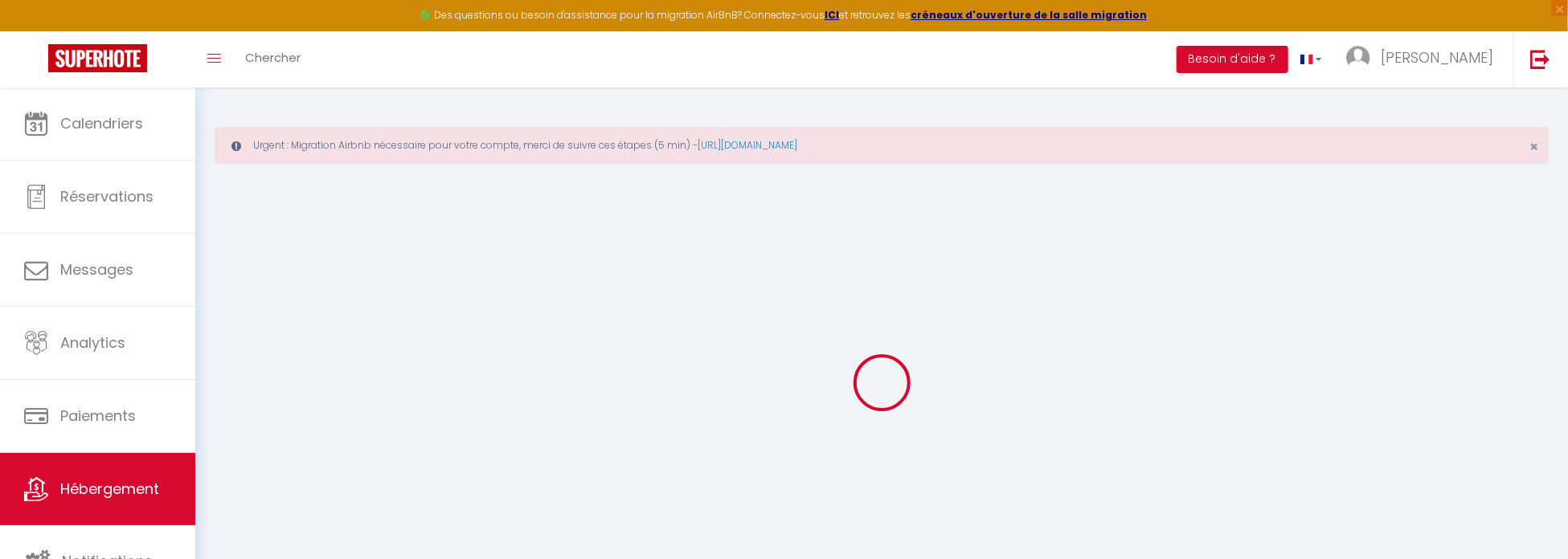
checkbox input "false"
select select "15:00"
select select "23:45"
select select "11:00"
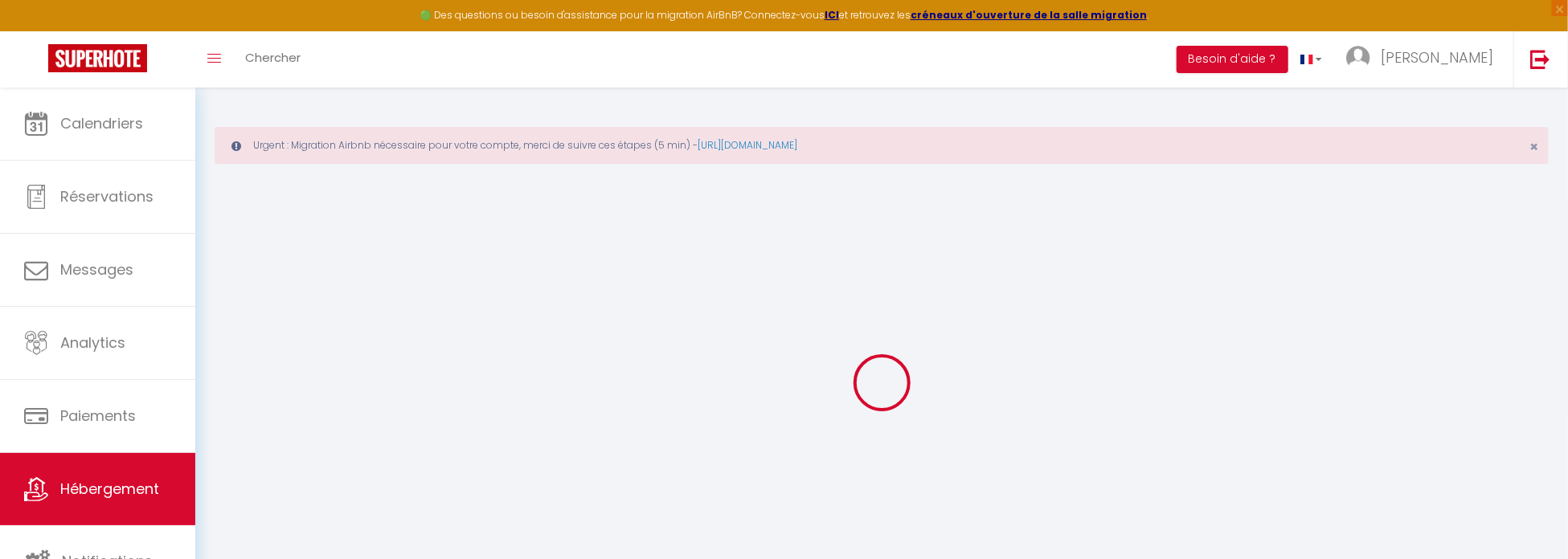
select select "30"
select select "120"
select select "15:00"
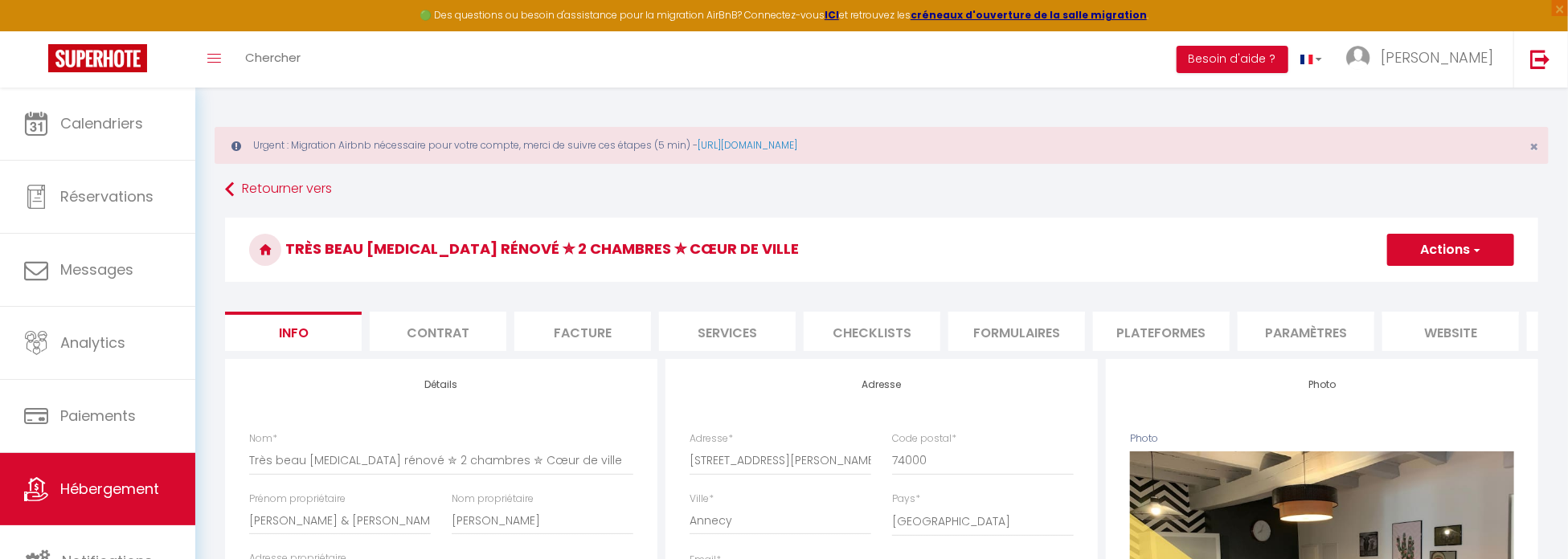
click at [1136, 337] on li "Plateformes" at bounding box center [1161, 331] width 136 height 39
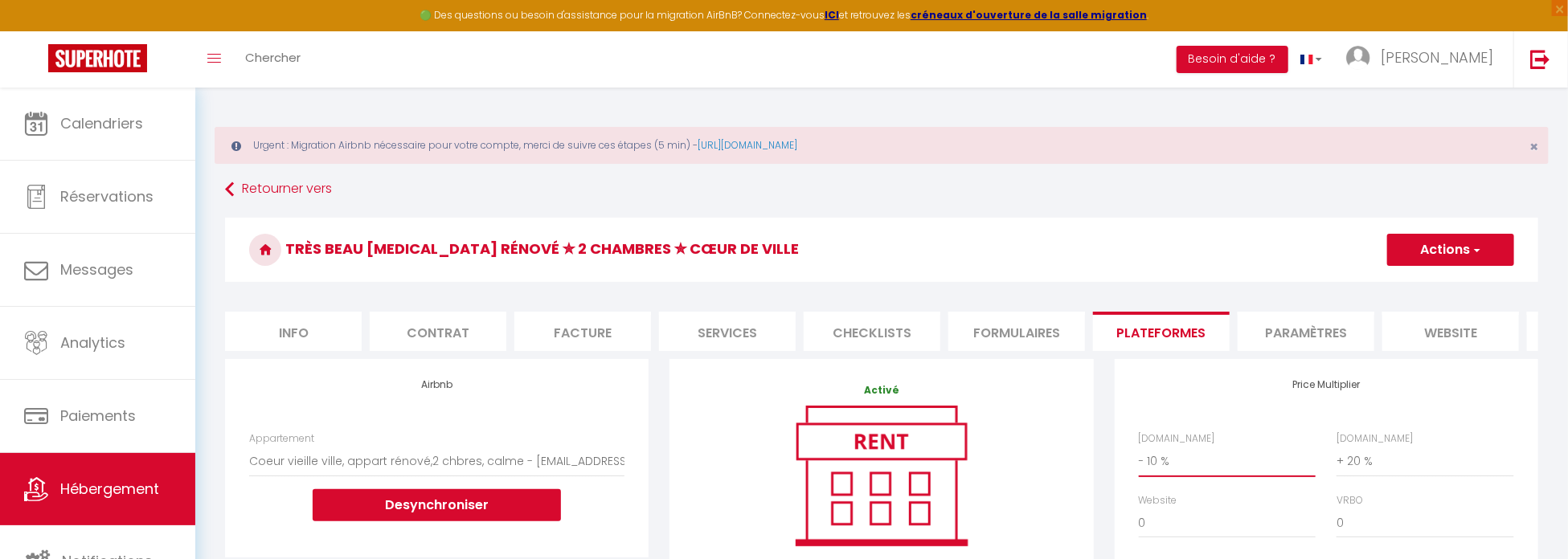
click at [1238, 476] on select "0 + 1 % + 2 % + 3 % + 4 % + 5 % + 6 % + 7 % + 8 % + 9 %" at bounding box center [1227, 461] width 176 height 31
select select "+ 17 %"
click at [1139, 457] on select "0 + 1 % + 2 % + 3 % + 4 % + 5 % + 6 % + 7 % + 8 % + 9 %" at bounding box center [1227, 461] width 176 height 31
click at [1440, 244] on button "Actions" at bounding box center [1451, 249] width 127 height 32
click at [1434, 288] on link "Enregistrer" at bounding box center [1450, 284] width 127 height 21
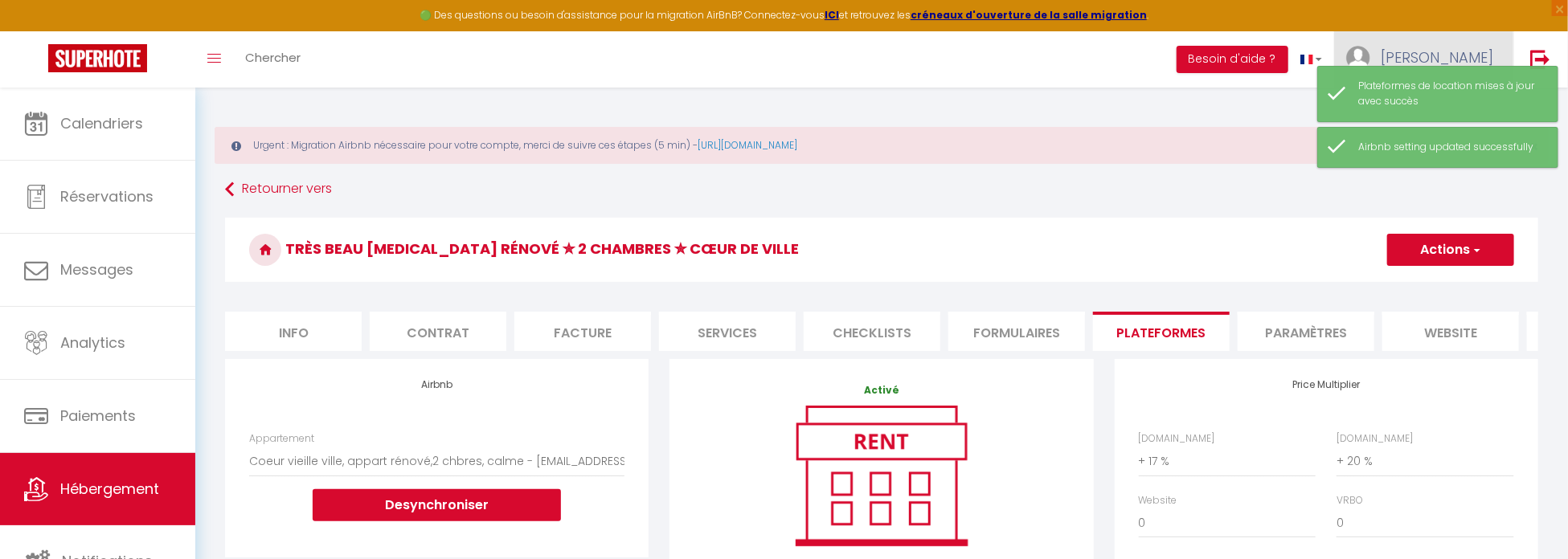
click at [1473, 57] on span "[PERSON_NAME]" at bounding box center [1437, 57] width 113 height 20
click at [1254, 147] on div "Urgent : Migration Airbnb nécessaire pour votre compte, merci de suivre ces éta…" at bounding box center [881, 145] width 1334 height 37
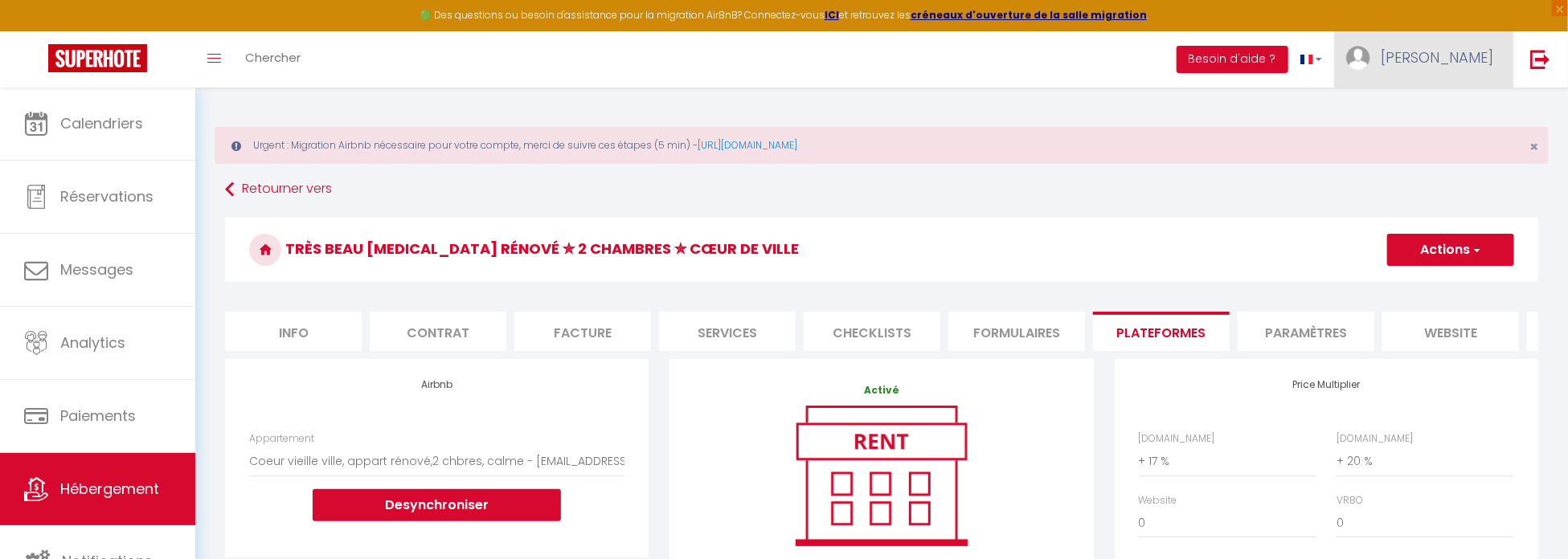
click at [1449, 64] on span "[PERSON_NAME]" at bounding box center [1437, 57] width 113 height 20
click at [1450, 105] on link "Paramètres" at bounding box center [1449, 112] width 119 height 27
select select "28"
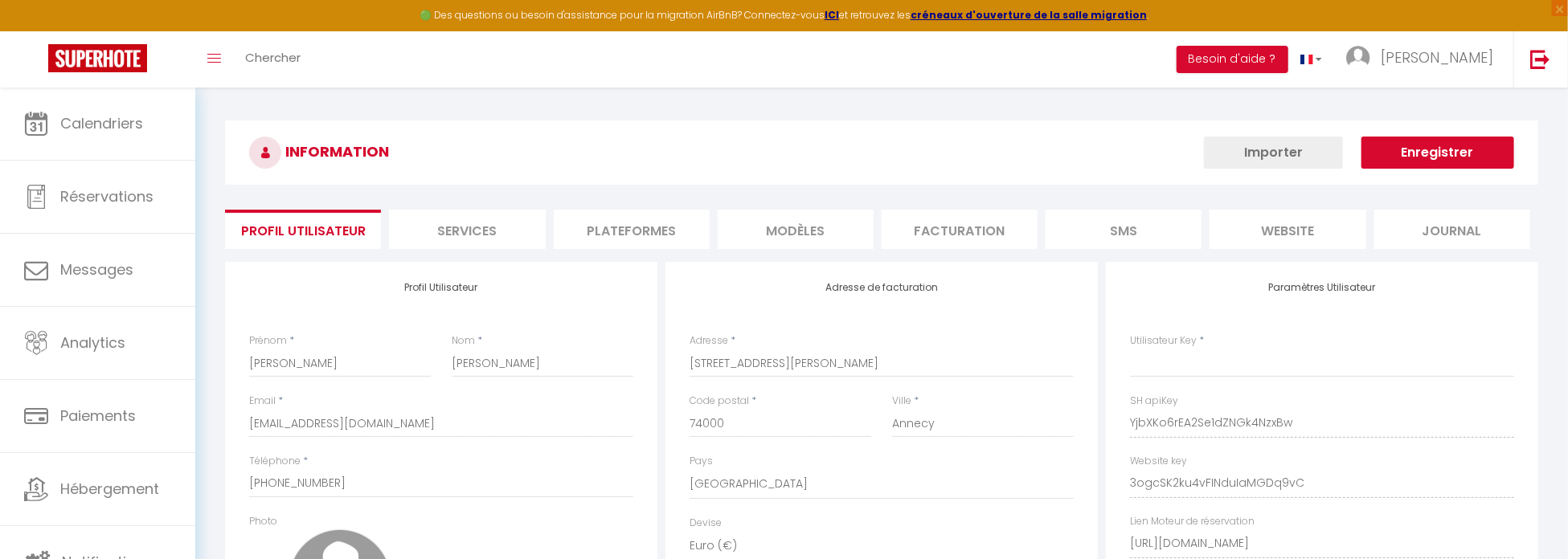
type input "YjbXKo6rEA2Se1dZNGk4NzxBw"
type input "3ogcSK2ku4vFINduIaMGDq9vC"
type input "[URL][DOMAIN_NAME]"
select select "fr"
click at [654, 239] on li "Plateformes" at bounding box center [631, 229] width 156 height 39
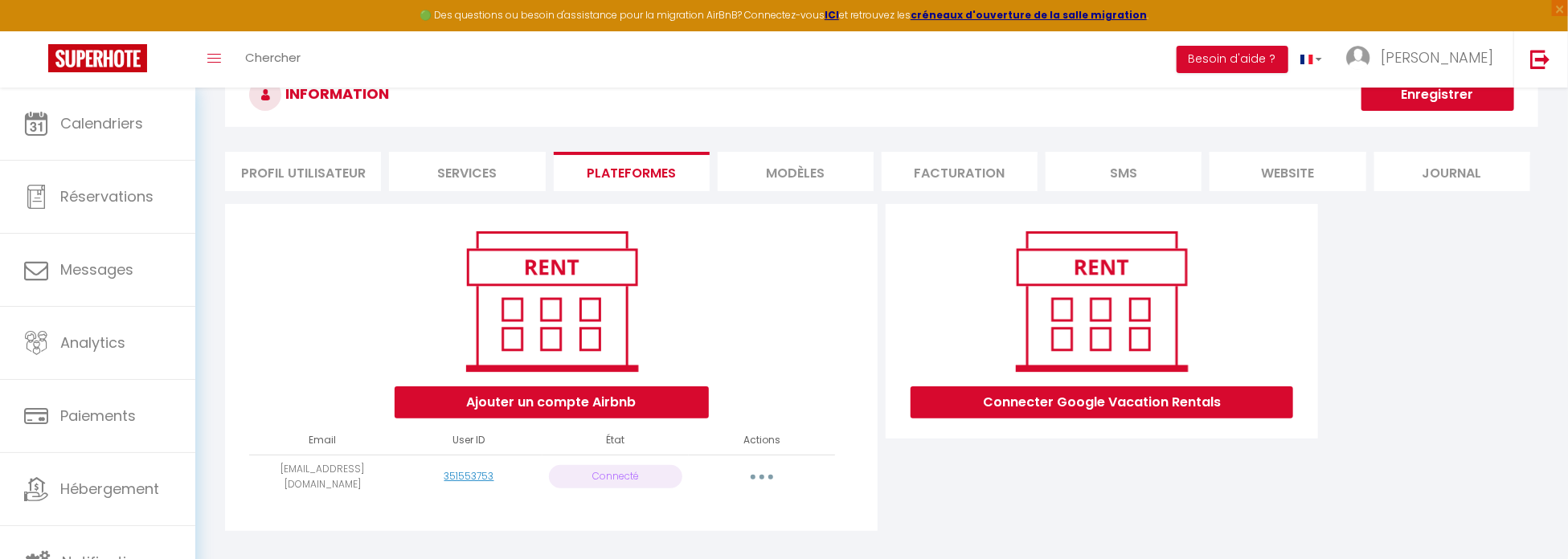
scroll to position [87, 0]
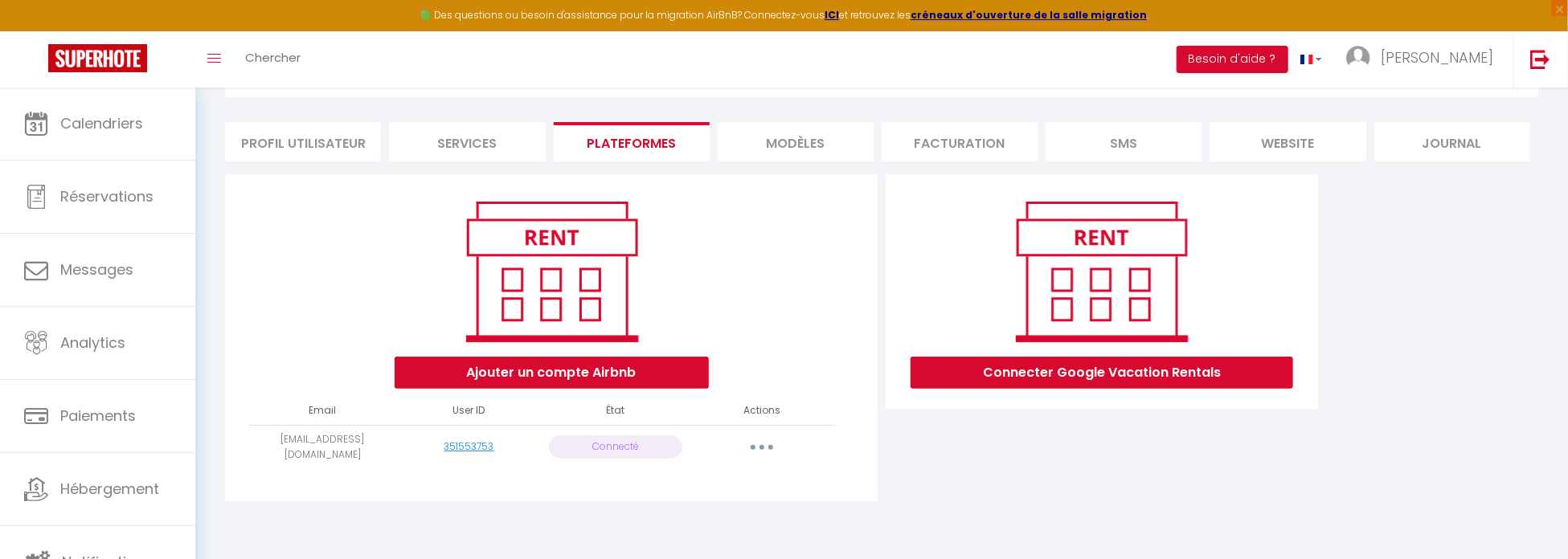
click at [756, 441] on button "button" at bounding box center [761, 447] width 45 height 25
click at [691, 545] on link "Reconnecter le compte" at bounding box center [690, 541] width 177 height 27
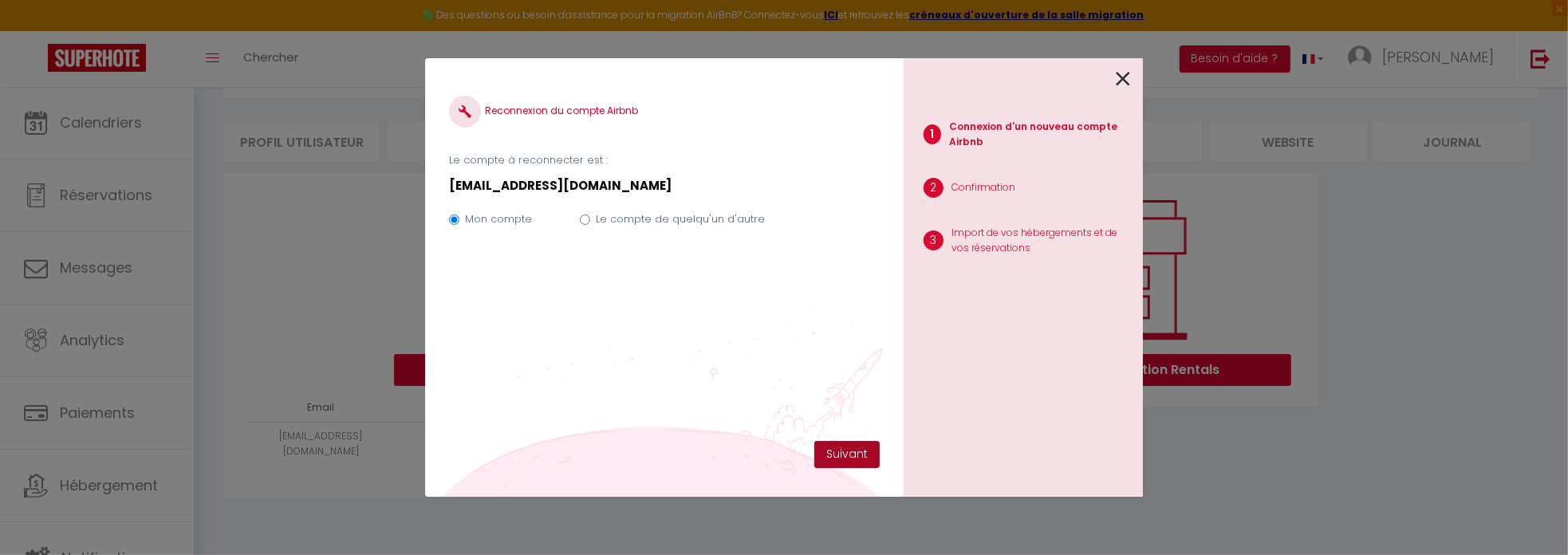
click at [851, 456] on button "Suivant" at bounding box center [847, 455] width 65 height 27
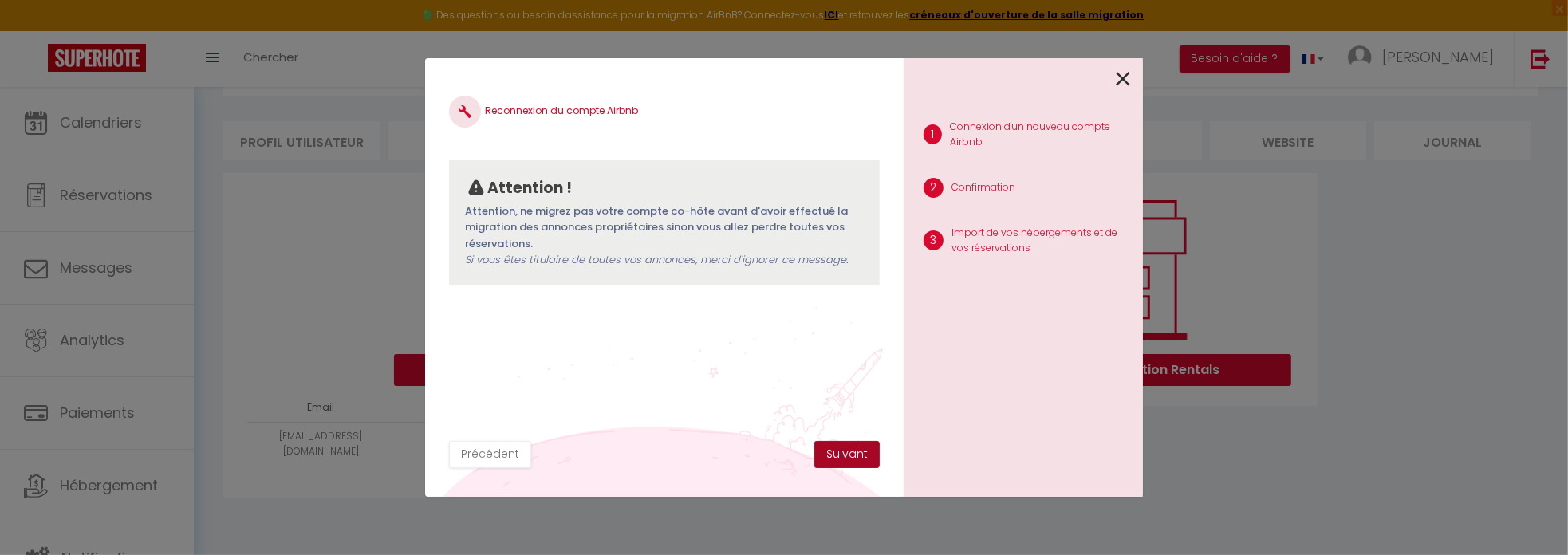
click at [851, 456] on button "Suivant" at bounding box center [847, 455] width 65 height 27
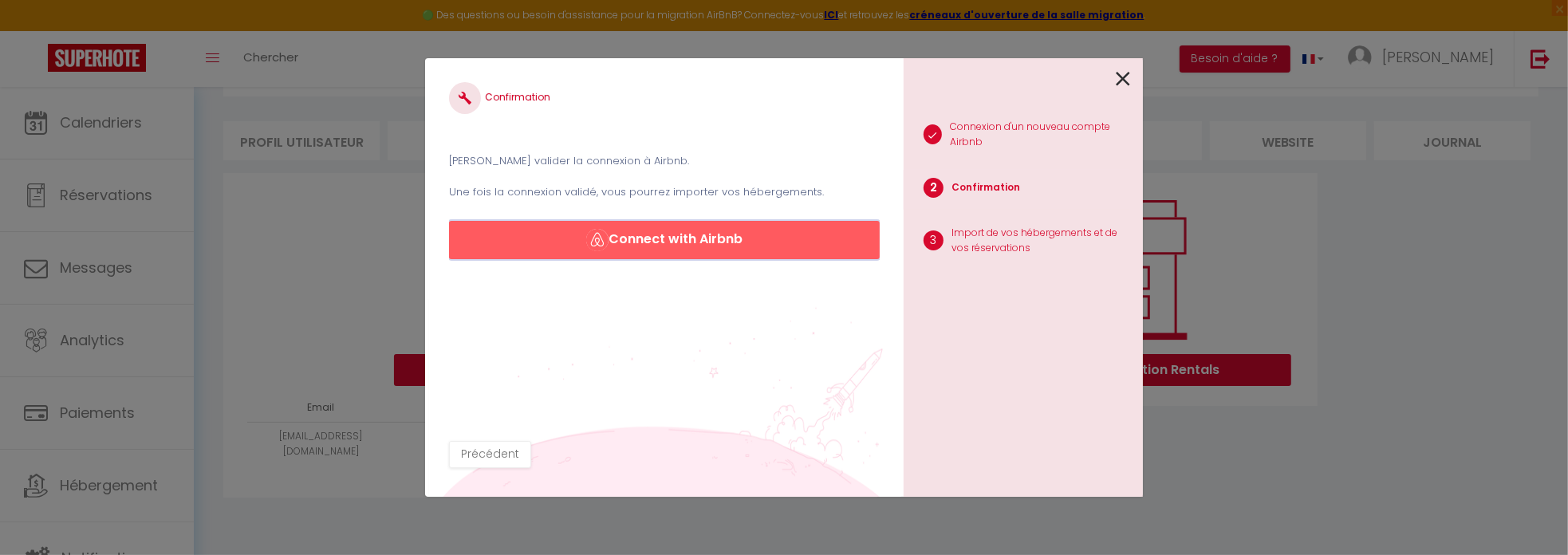
click at [704, 243] on button "Connect with Airbnb" at bounding box center [663, 240] width 431 height 38
click at [1133, 69] on div "1 Connexion d'un nouveau compte Airbnb 2 Confirmation 3 Import de vos hébergeme…" at bounding box center [1023, 277] width 239 height 439
click at [1128, 74] on icon at bounding box center [1123, 79] width 14 height 24
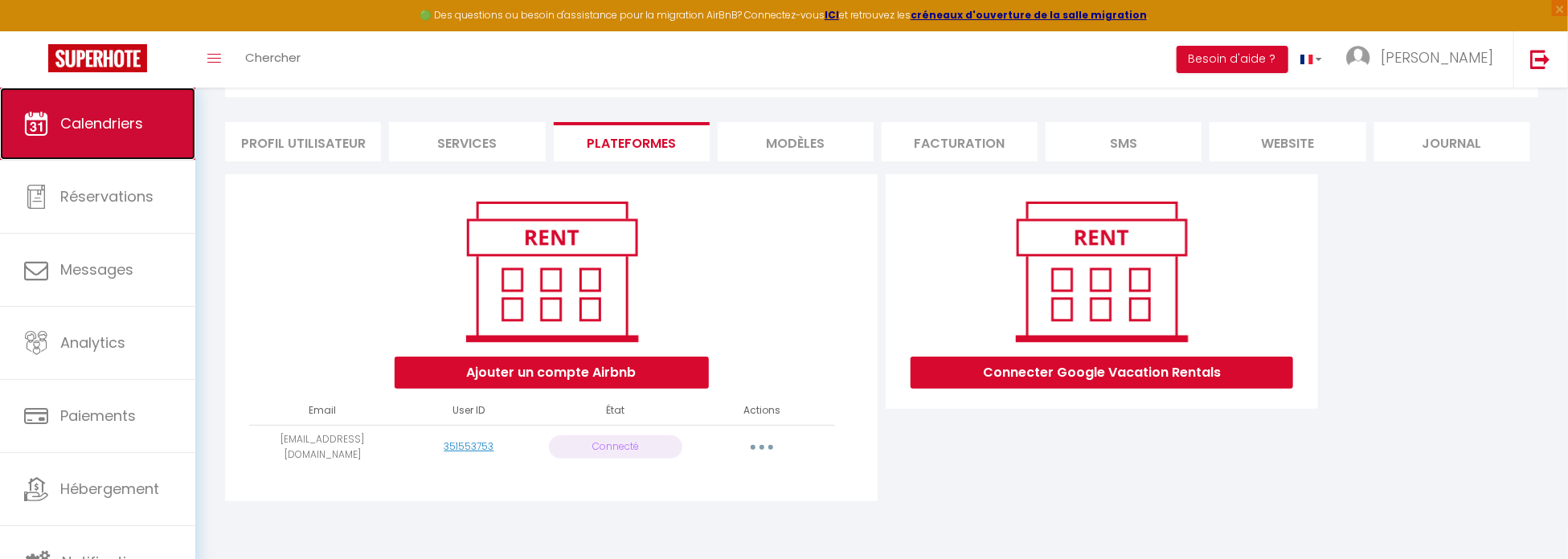
click at [106, 105] on link "Calendriers" at bounding box center [97, 124] width 196 height 73
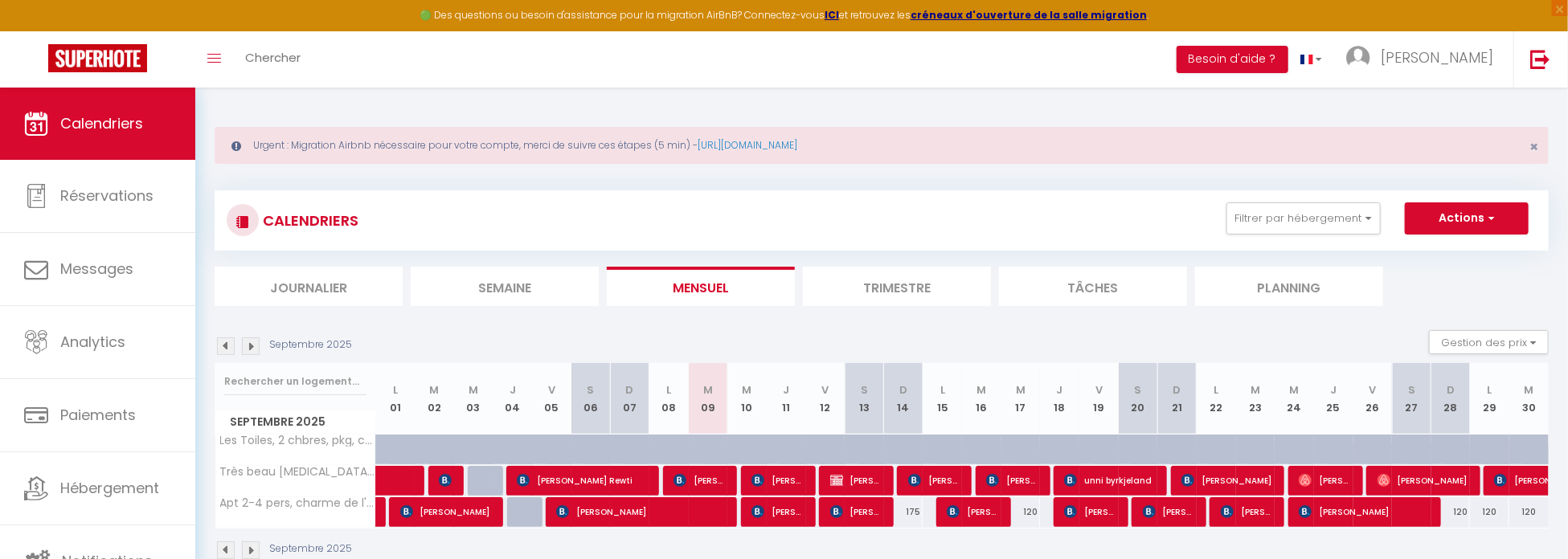
click at [1026, 508] on div "120" at bounding box center [1020, 512] width 39 height 30
type input "120"
type input "Mer 17 Septembre 2025"
type input "Jeu 18 Septembre 2025"
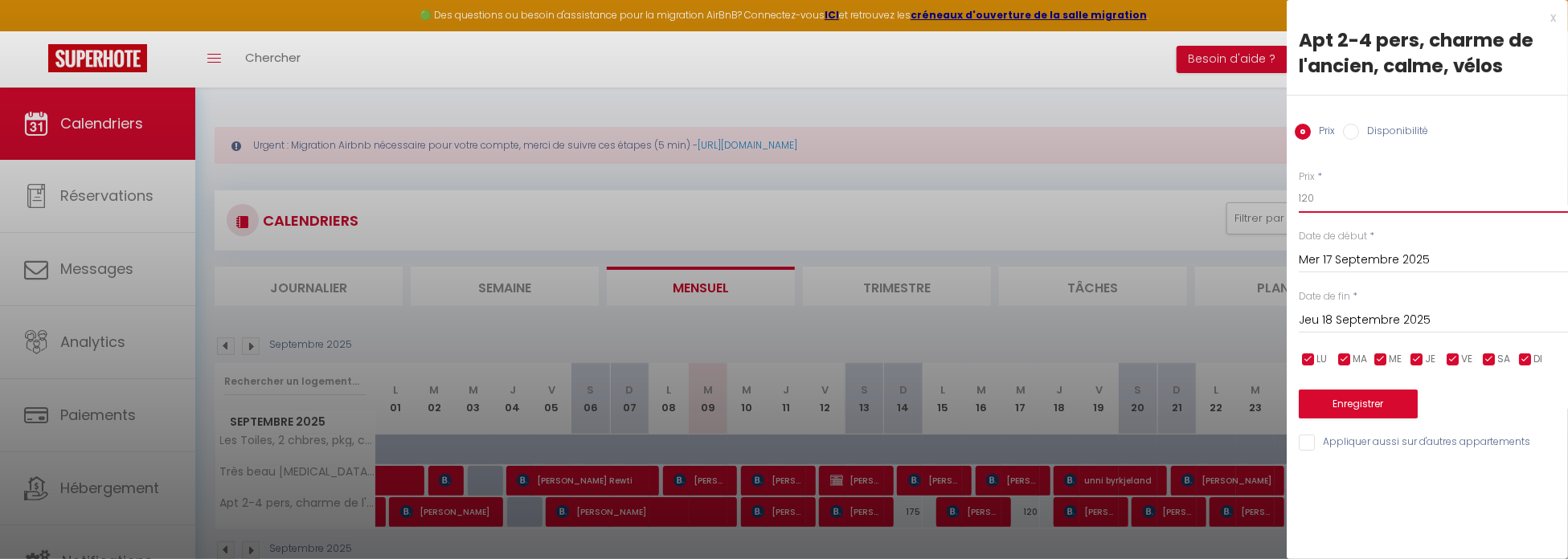
click at [1330, 200] on input "120" at bounding box center [1433, 198] width 269 height 29
type input "175"
click at [1352, 409] on button "Enregistrer" at bounding box center [1358, 404] width 119 height 29
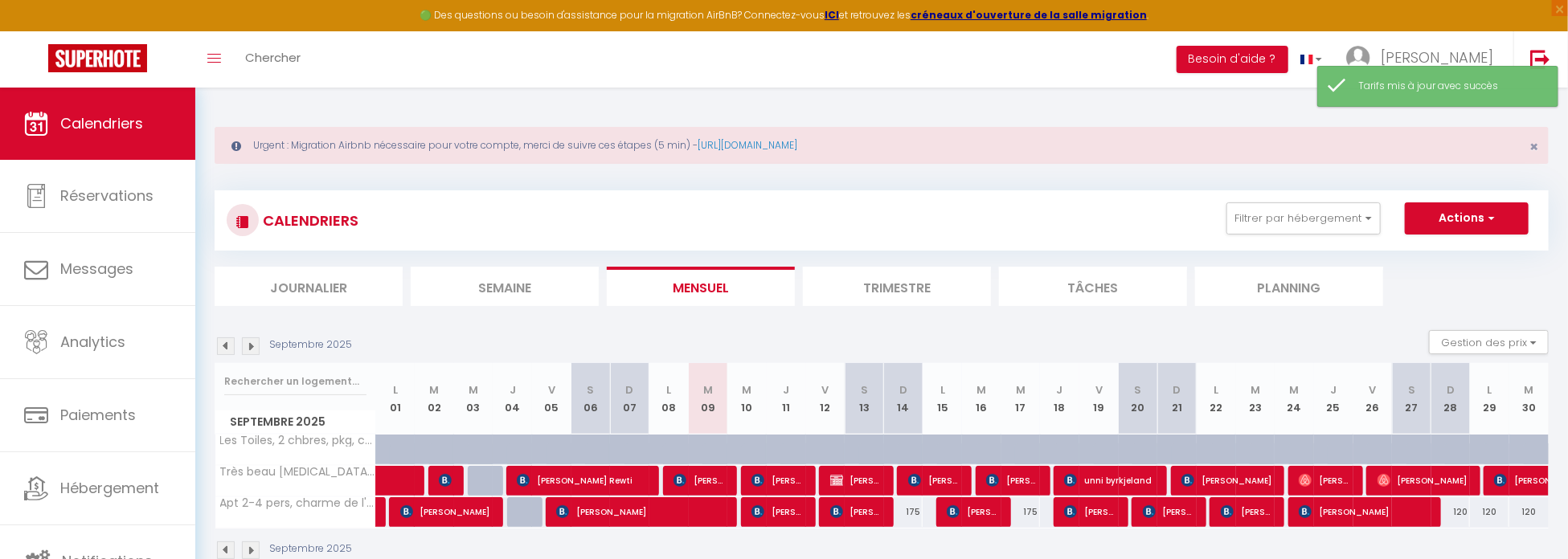
scroll to position [80, 0]
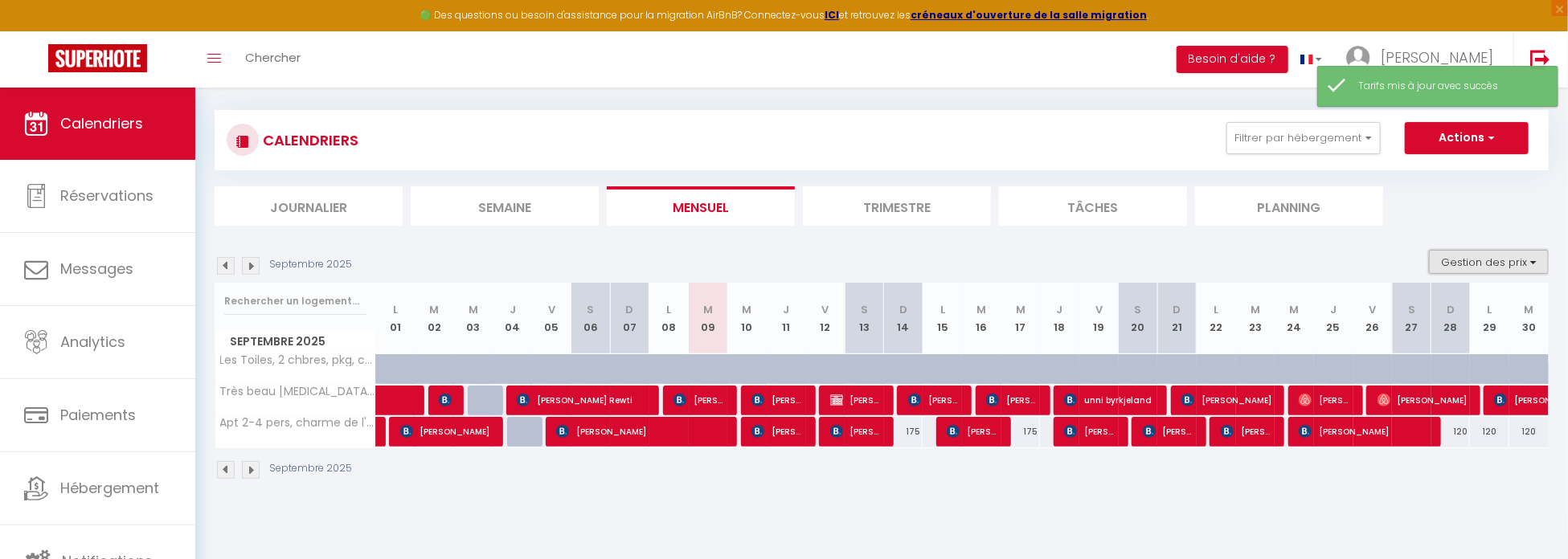
click at [1496, 265] on button "Gestion des prix" at bounding box center [1489, 262] width 120 height 25
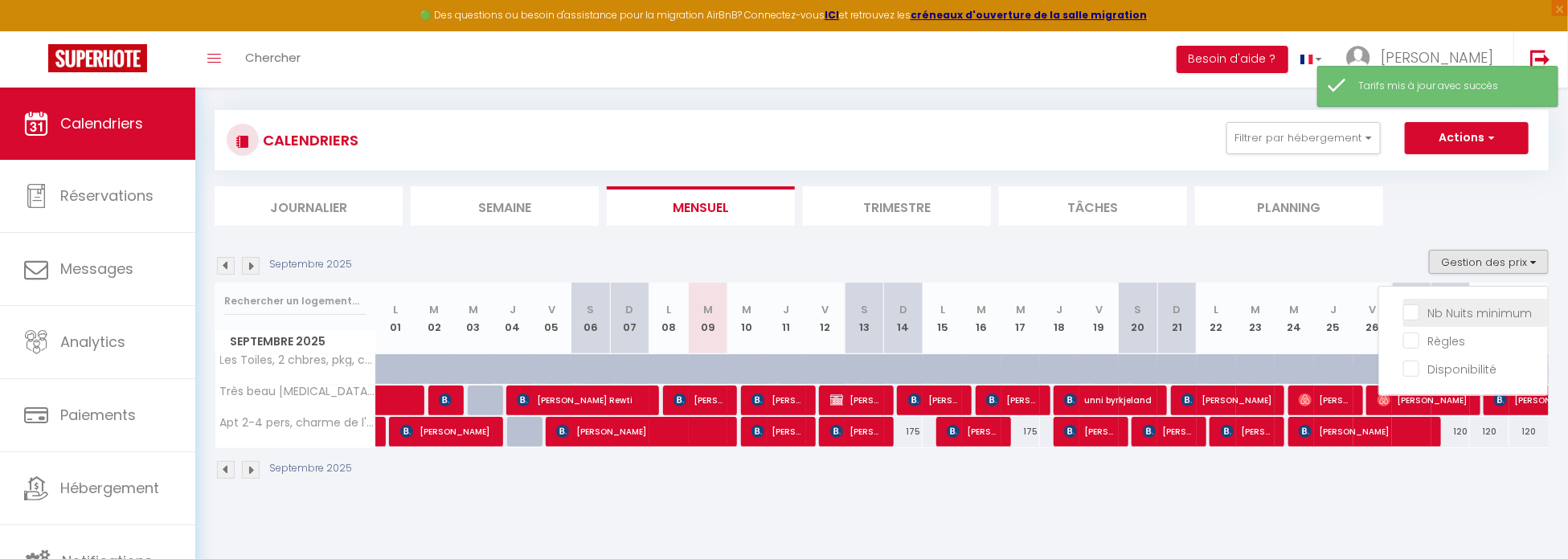
click at [1451, 316] on input "Nb Nuits minimum" at bounding box center [1475, 312] width 145 height 16
checkbox input "true"
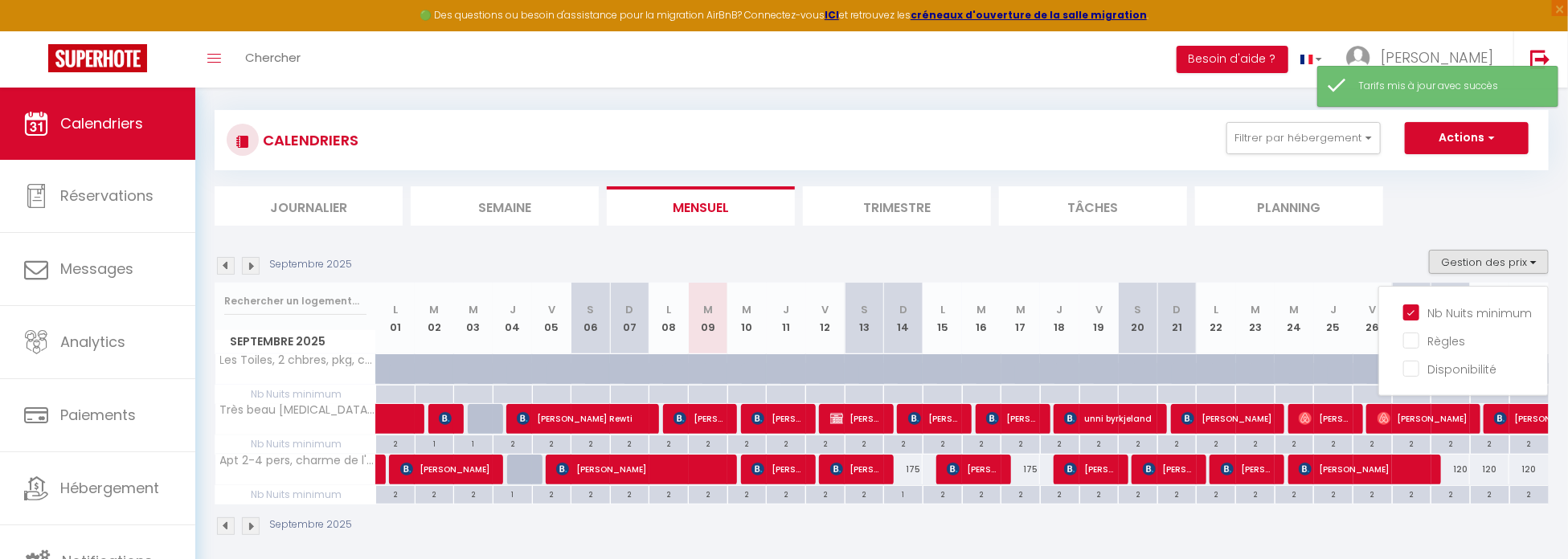
click at [1020, 493] on div "2" at bounding box center [1020, 494] width 38 height 15
type input "2"
type input "Mer 17 Septembre 2025"
type input "Jeu 18 Septembre 2025"
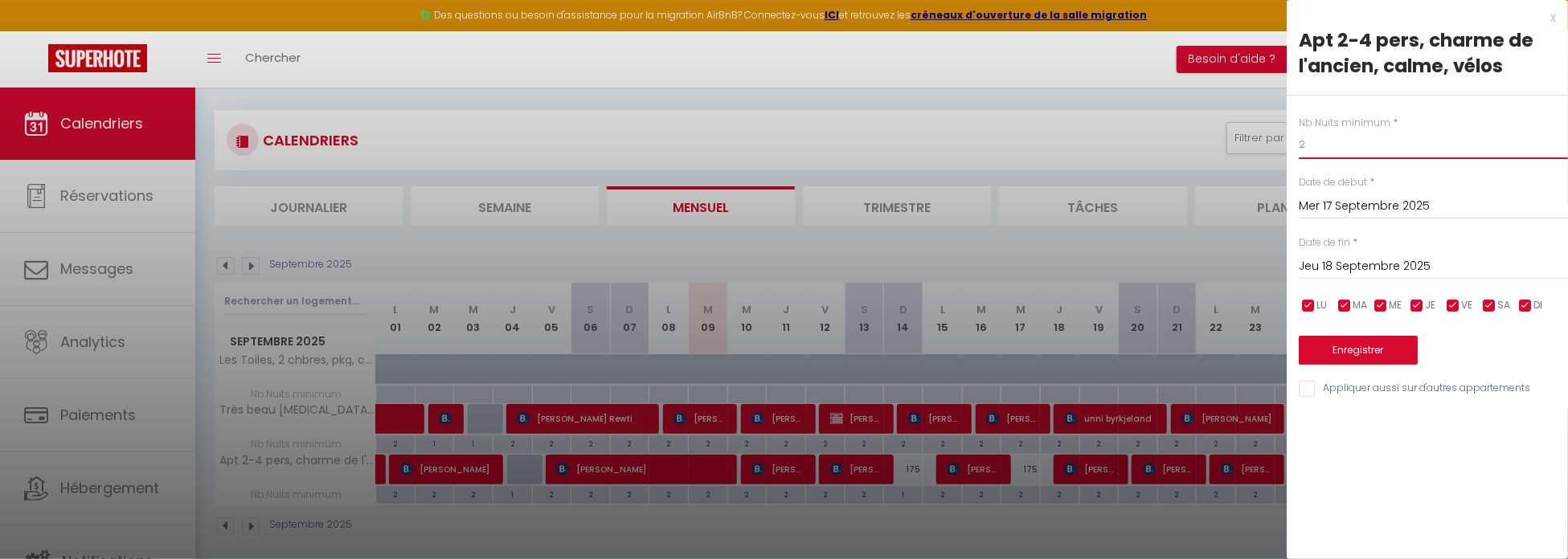
click at [1319, 140] on input "2" at bounding box center [1433, 145] width 269 height 29
type input "1"
click at [1390, 353] on button "Enregistrer" at bounding box center [1358, 350] width 119 height 29
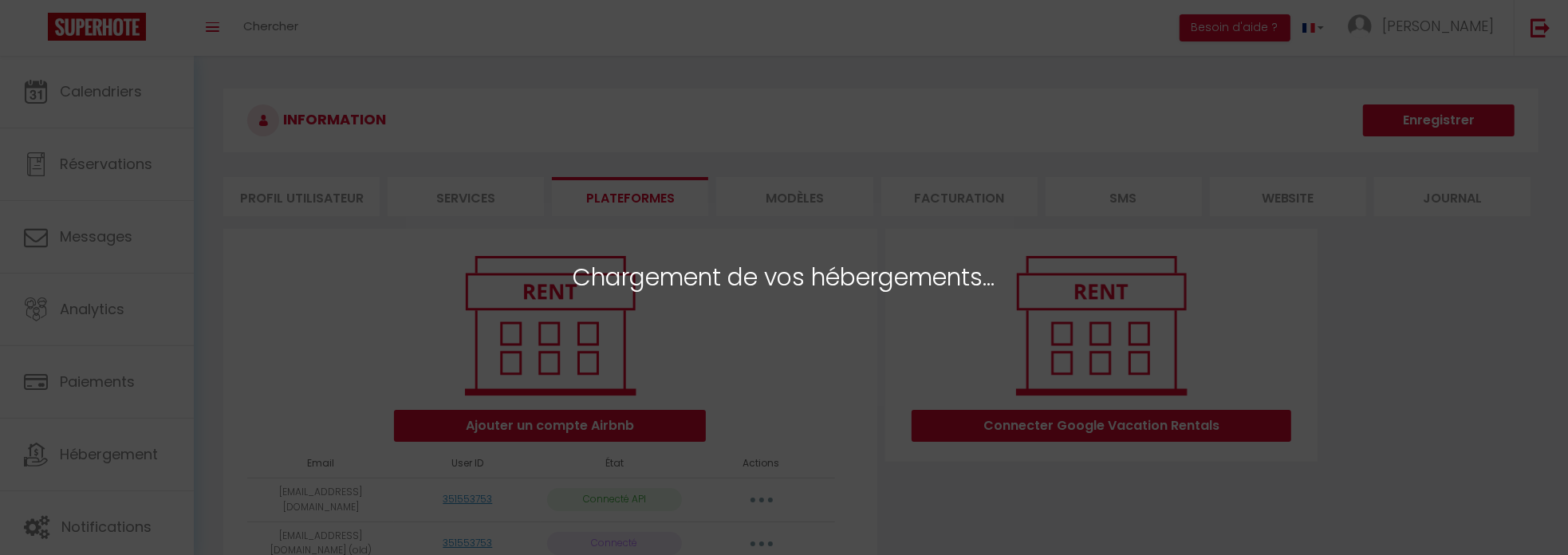
select select "7376"
select select "7737"
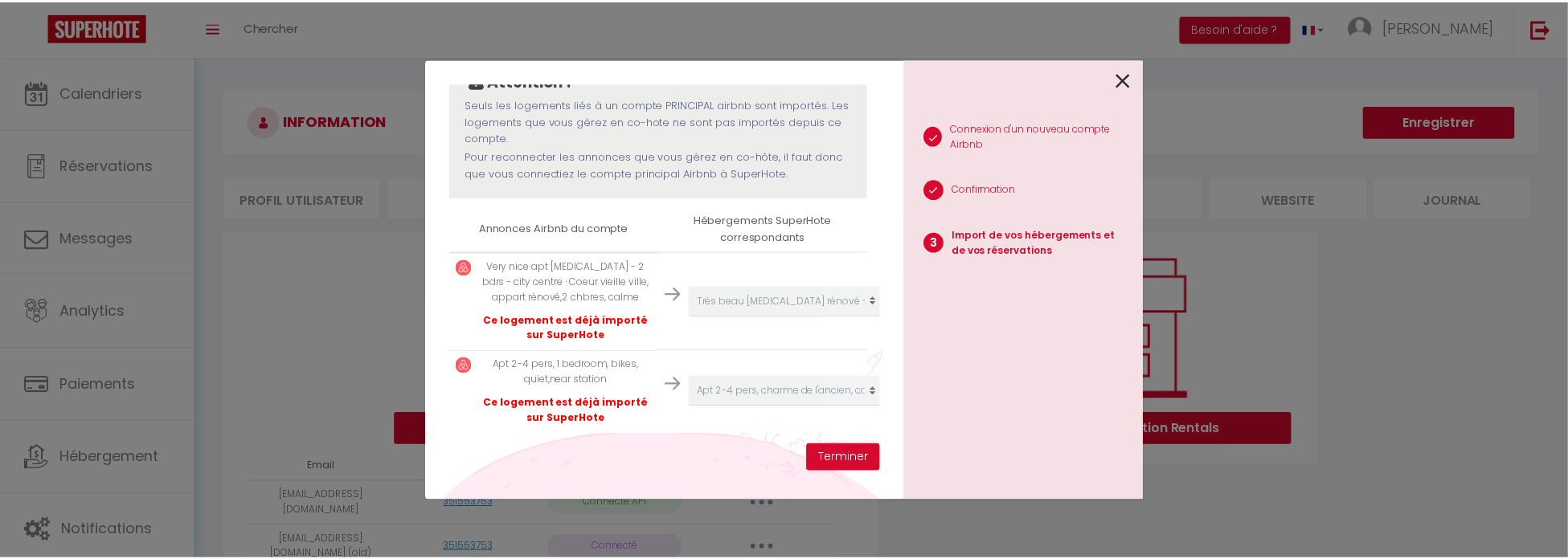
scroll to position [171, 0]
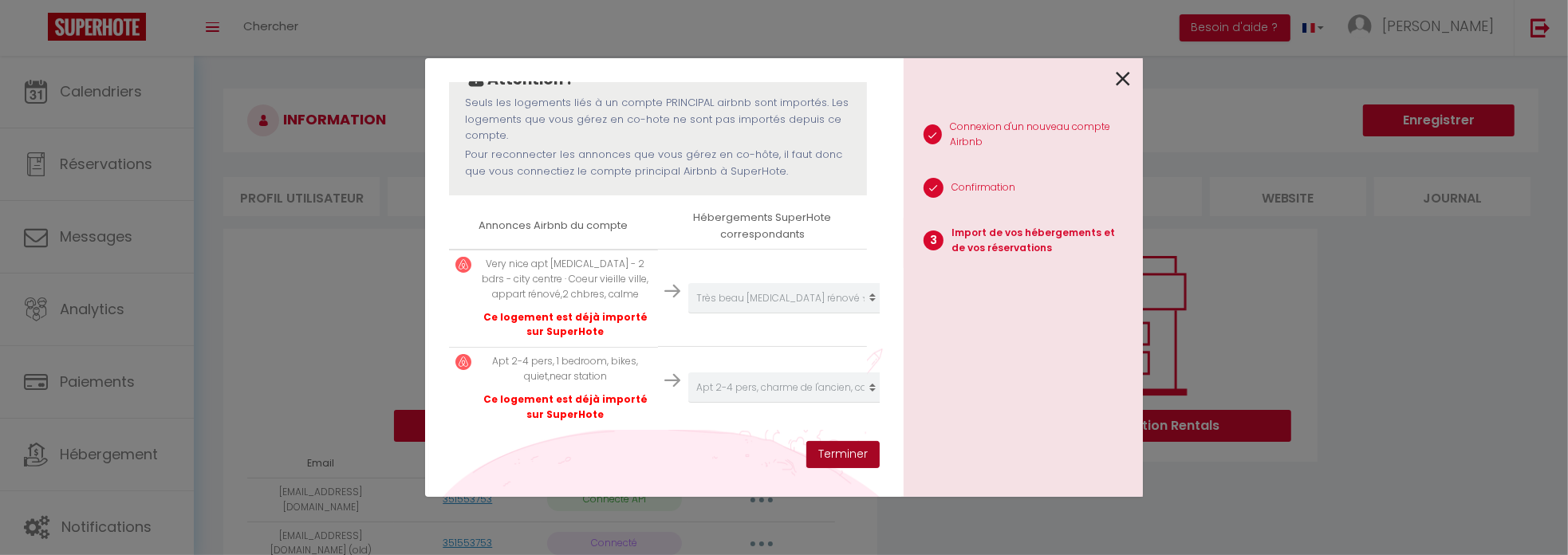
click at [825, 463] on button "Terminer" at bounding box center [842, 455] width 73 height 27
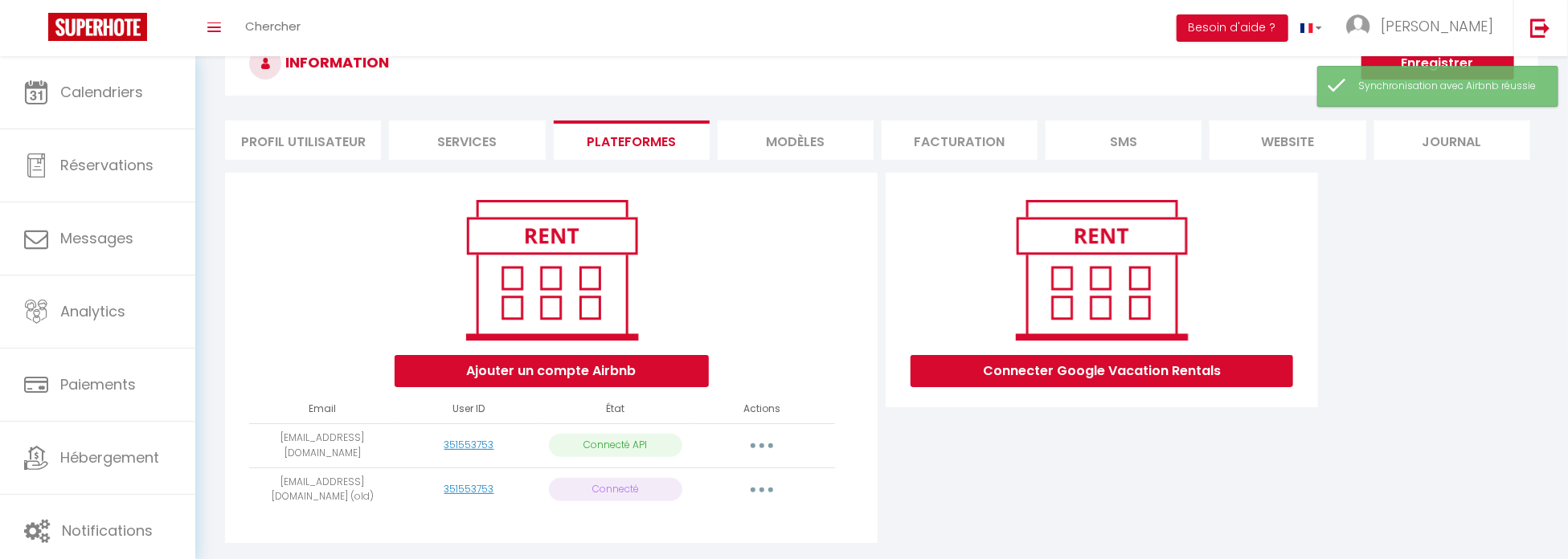
scroll to position [80, 0]
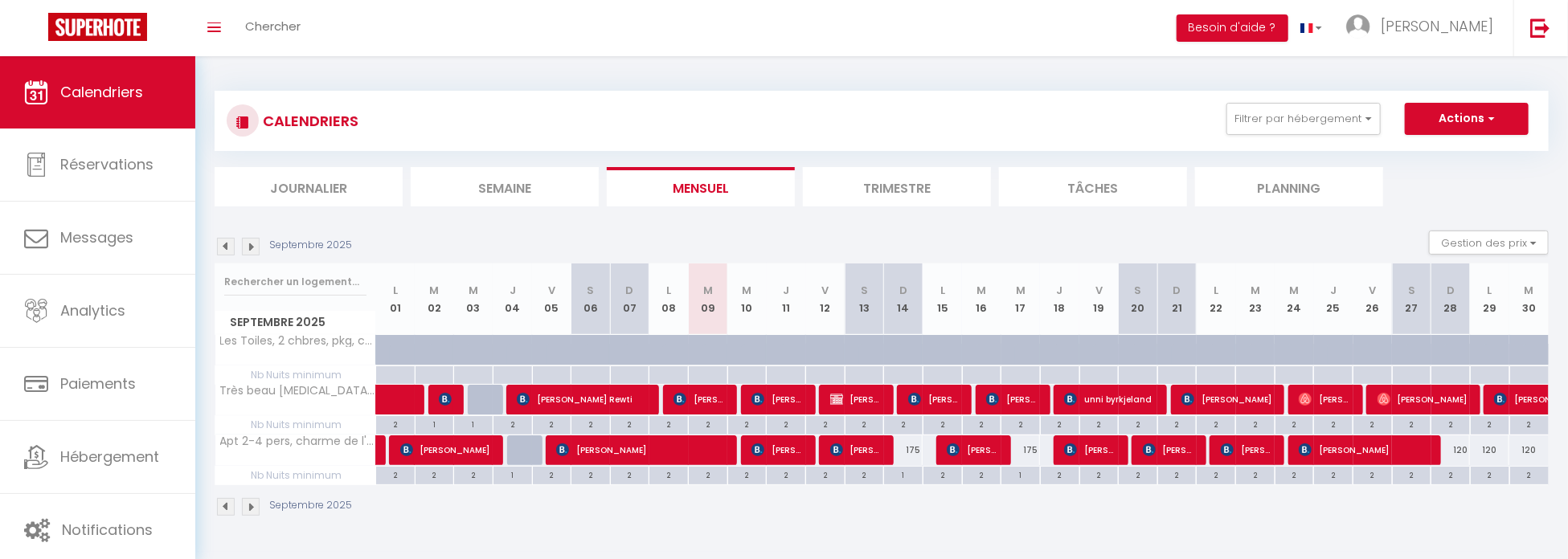
click at [562, 31] on div "Toggle menubar Chercher BUTTON Besoin d'aide ? Mélanie Paramètres Équipe" at bounding box center [836, 28] width 1439 height 56
click at [333, 31] on div "Toggle menubar Chercher BUTTON Besoin d'aide ? Mélanie Paramètres Équipe" at bounding box center [836, 28] width 1439 height 56
click at [471, 25] on div "Toggle menubar Chercher BUTTON Besoin d'aide ? Mélanie Paramètres Équipe" at bounding box center [836, 28] width 1439 height 56
click at [136, 35] on img at bounding box center [97, 26] width 99 height 28
click at [126, 30] on img at bounding box center [97, 26] width 99 height 28
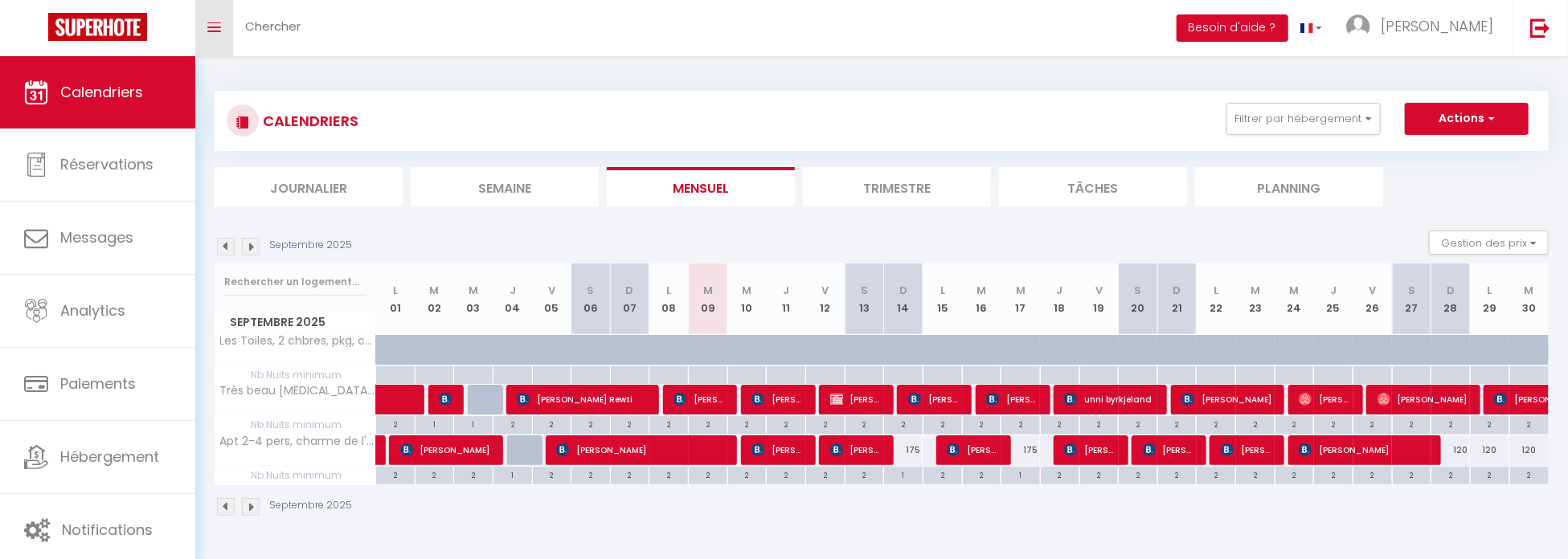
click at [219, 26] on span at bounding box center [214, 27] width 14 height 2
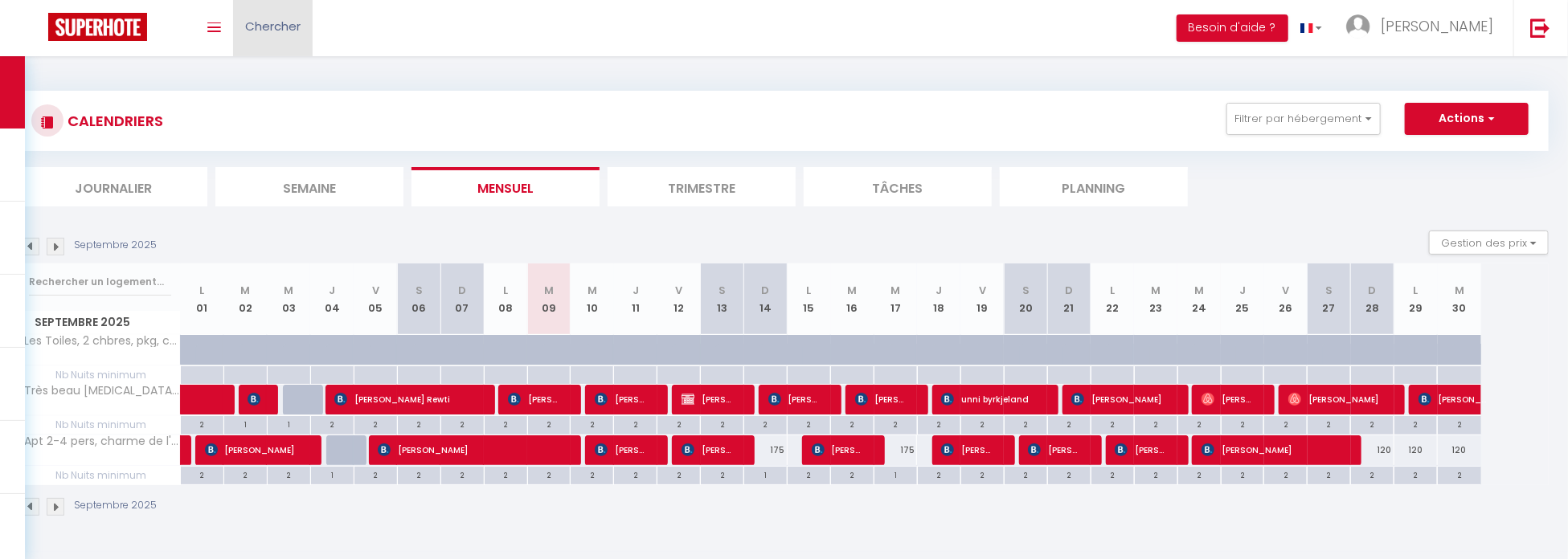
click at [283, 22] on span "Chercher" at bounding box center [272, 25] width 55 height 17
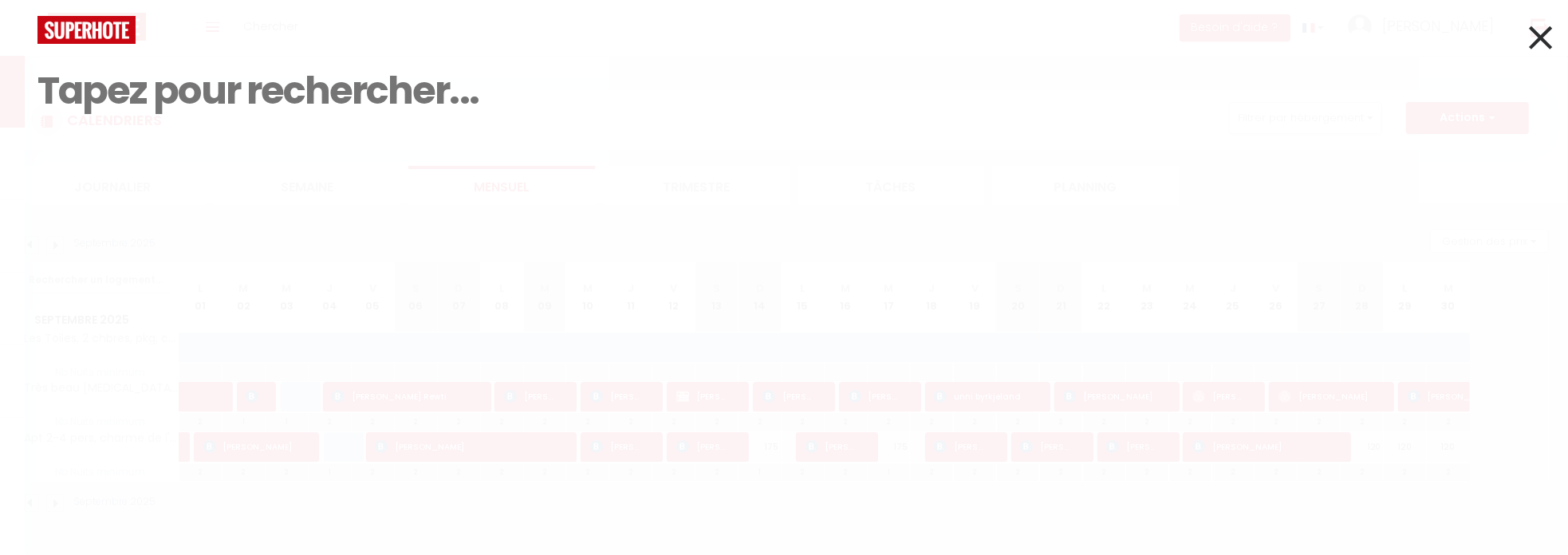
click at [1552, 36] on div "Résultat de la recherche Id Appart Voyageur Checkin Checkout Nuits Pers. Platef…" at bounding box center [784, 277] width 1568 height 555
click at [1541, 40] on icon at bounding box center [1541, 37] width 23 height 40
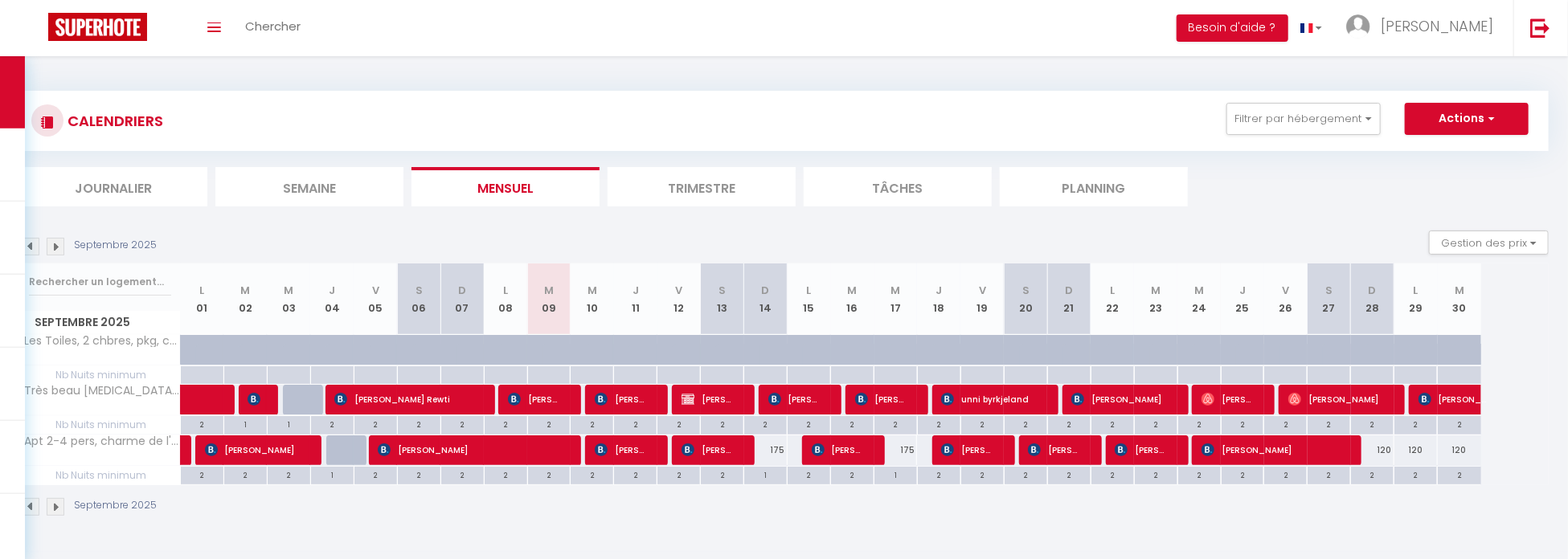
click at [82, 28] on img at bounding box center [97, 26] width 99 height 28
click at [200, 29] on link "Toggle menubar" at bounding box center [215, 28] width 38 height 56
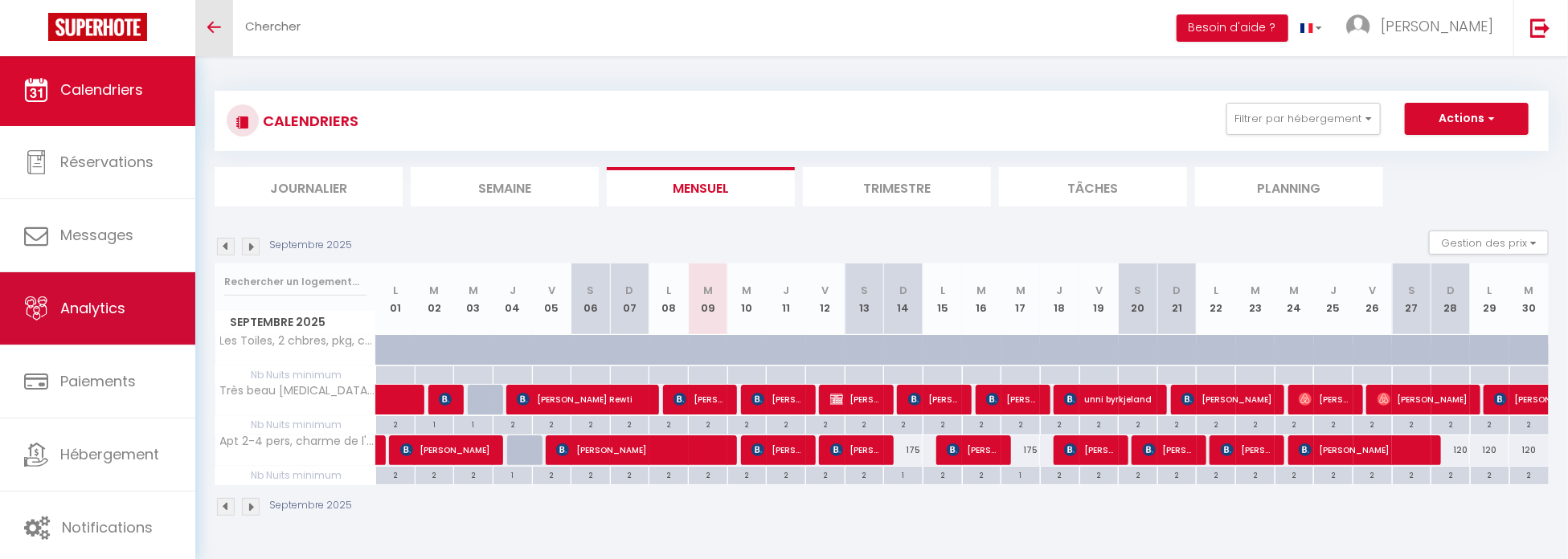
scroll to position [4, 0]
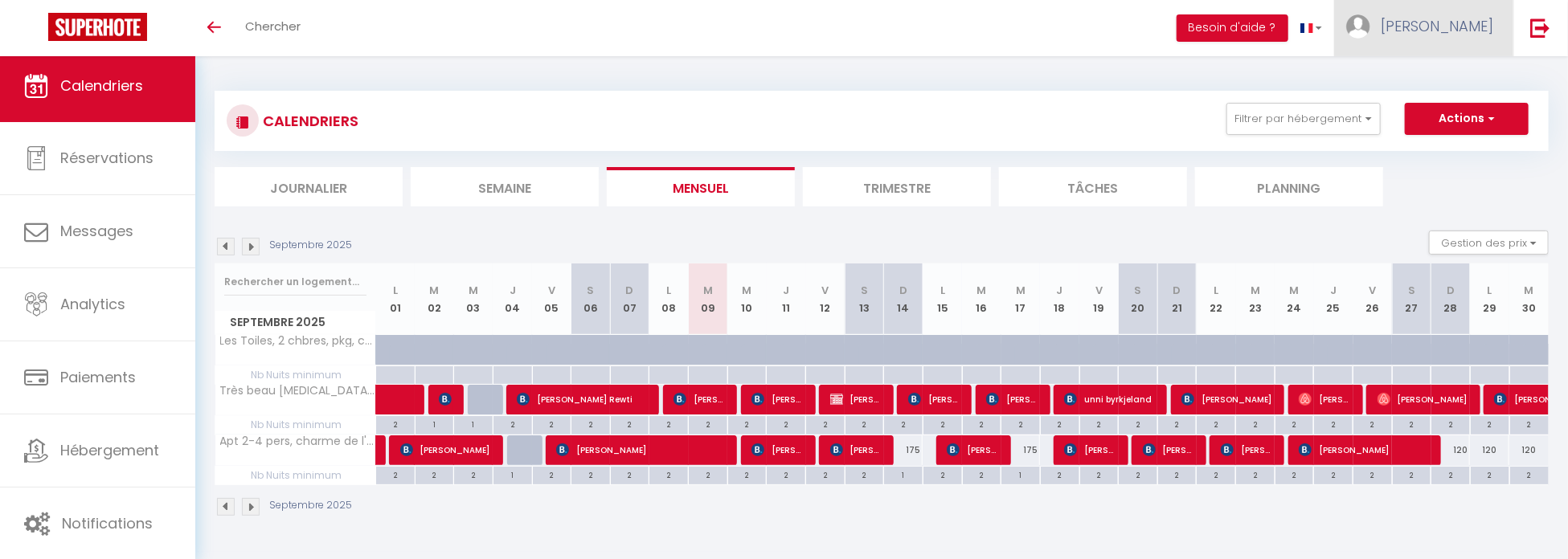
click at [1370, 17] on img at bounding box center [1358, 26] width 25 height 25
click at [803, 55] on div "Toggle menubar Chercher BUTTON Besoin d'aide ? Mélanie Paramètres Équipe" at bounding box center [836, 28] width 1439 height 56
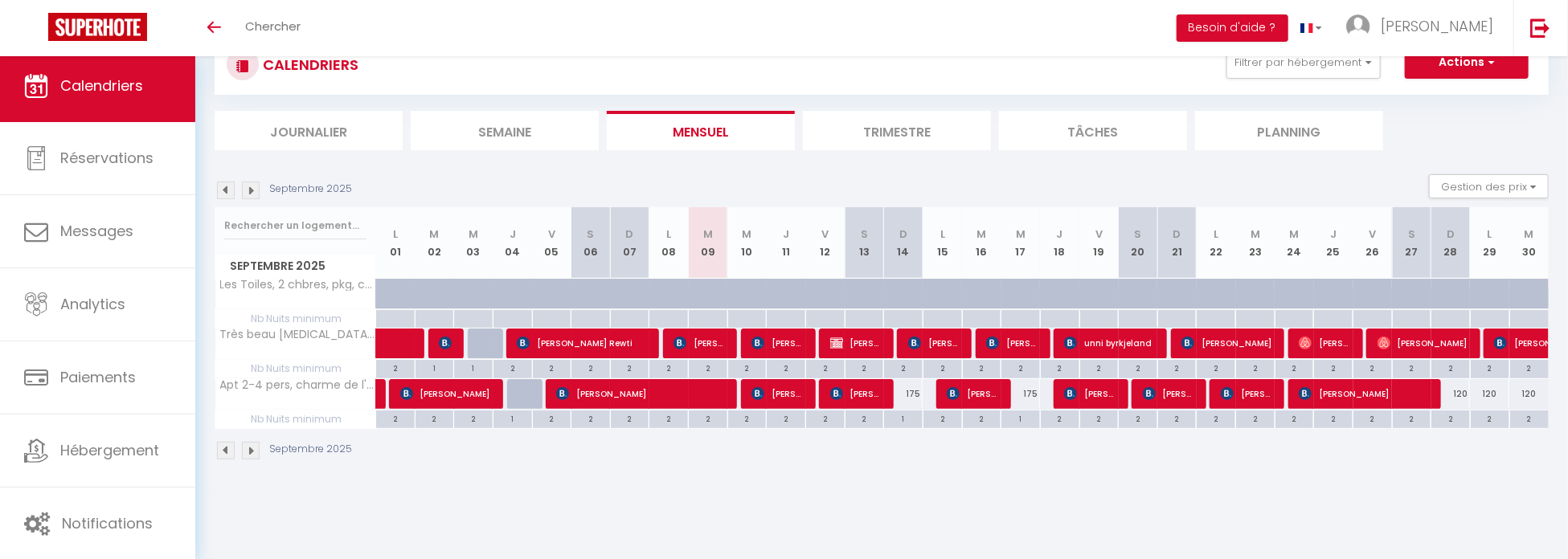
scroll to position [0, 0]
